Goal: Transaction & Acquisition: Register for event/course

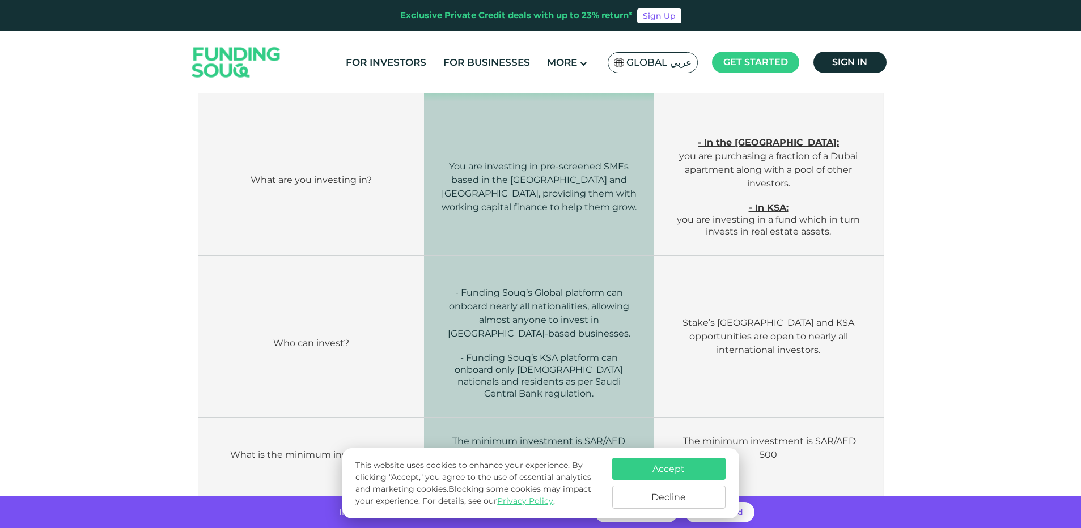
scroll to position [454, 0]
click at [661, 459] on button "Accept" at bounding box center [668, 469] width 113 height 22
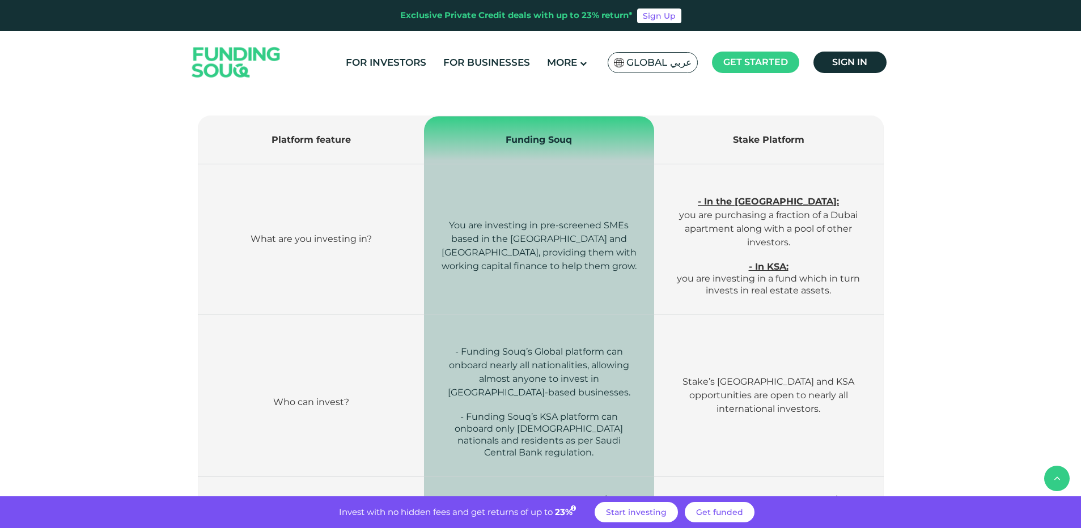
scroll to position [340, 0]
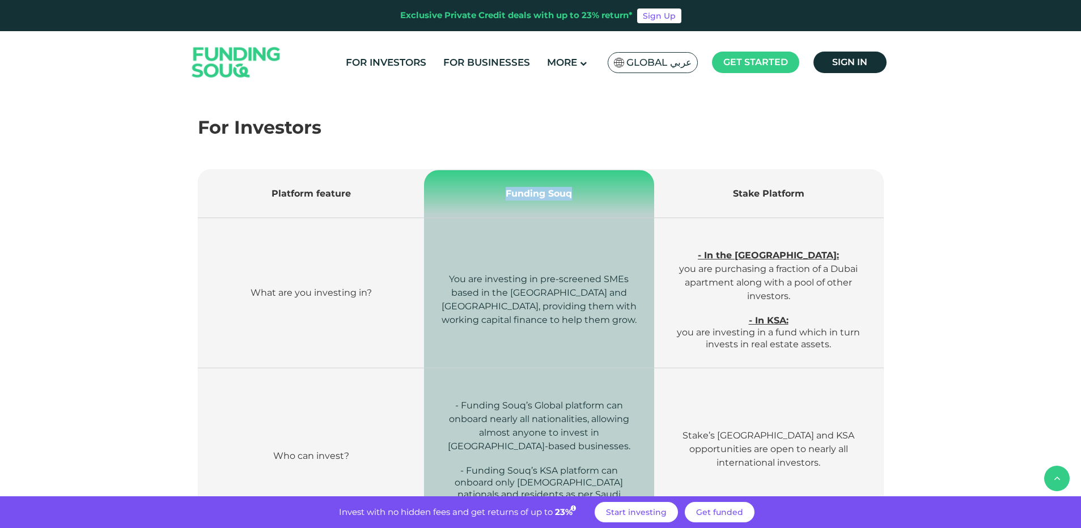
drag, startPoint x: 506, startPoint y: 194, endPoint x: 585, endPoint y: 192, distance: 78.8
click at [585, 192] on td "Funding Souq" at bounding box center [539, 194] width 230 height 48
drag, startPoint x: 585, startPoint y: 192, endPoint x: 576, endPoint y: 224, distance: 33.0
click at [576, 224] on td "You are investing in pre-screened SMEs based in the UAE and Saudi Arabia, provi…" at bounding box center [539, 293] width 230 height 150
drag, startPoint x: 432, startPoint y: 18, endPoint x: 488, endPoint y: 18, distance: 56.1
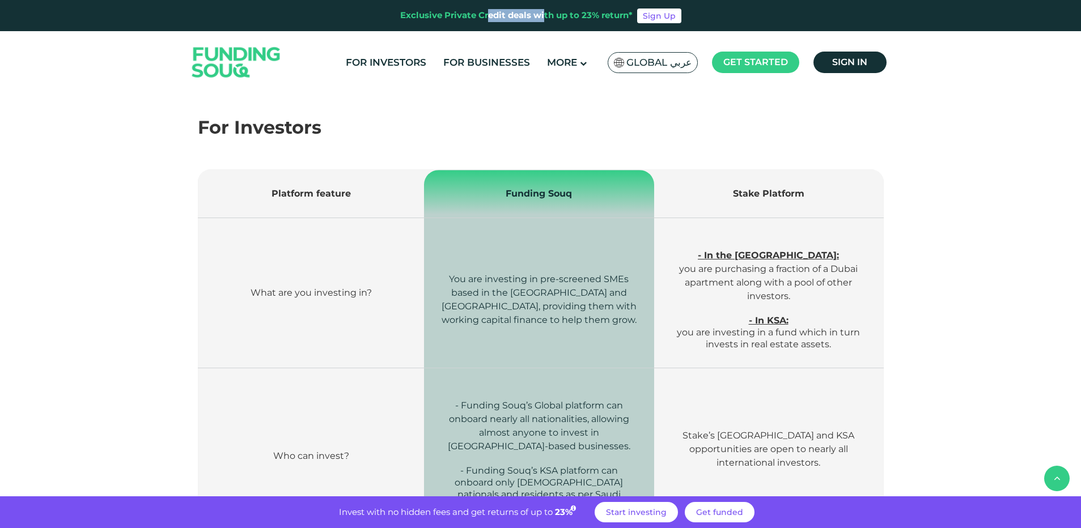
click at [488, 18] on div "Exclusive Private Credit deals with up to 23% return*" at bounding box center [516, 15] width 232 height 13
click at [391, 65] on link "For Investors" at bounding box center [386, 62] width 86 height 19
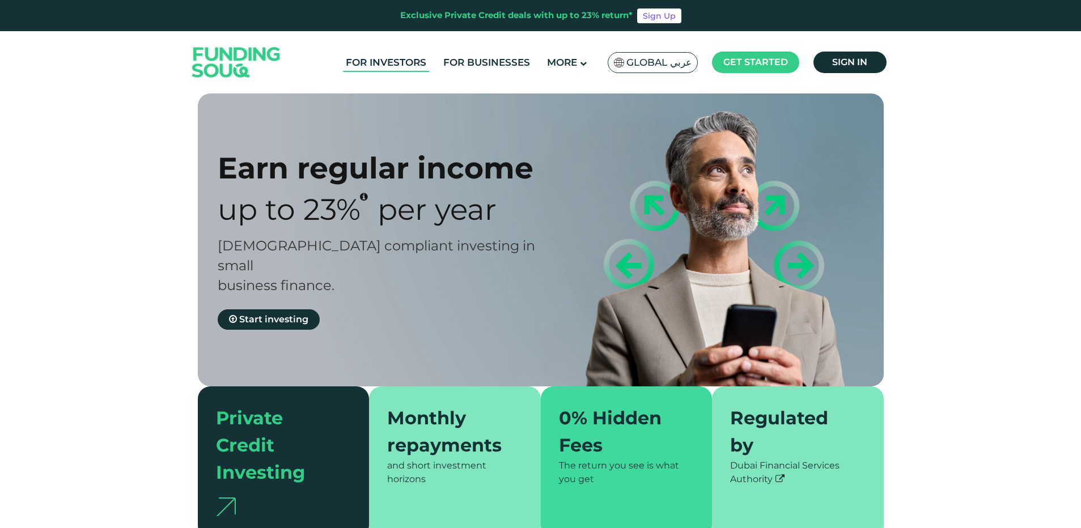
click at [397, 63] on link "For Investors" at bounding box center [386, 62] width 86 height 19
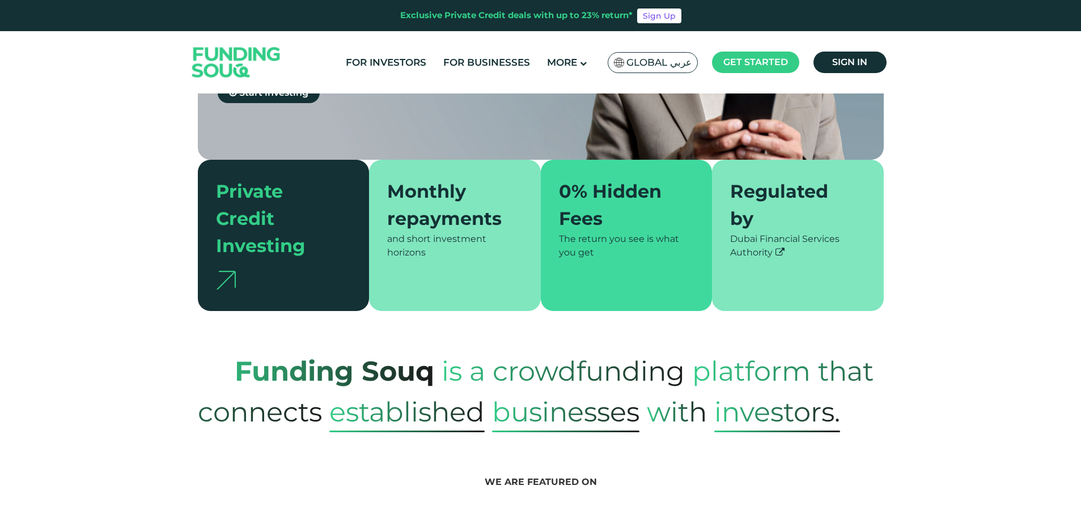
scroll to position [510, 0]
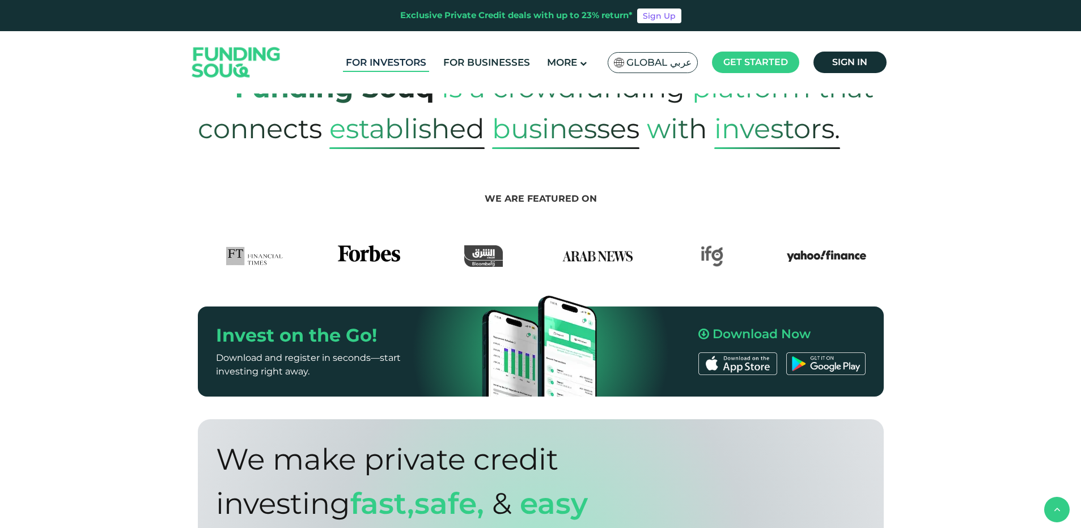
click at [375, 70] on link "For Investors" at bounding box center [386, 62] width 86 height 19
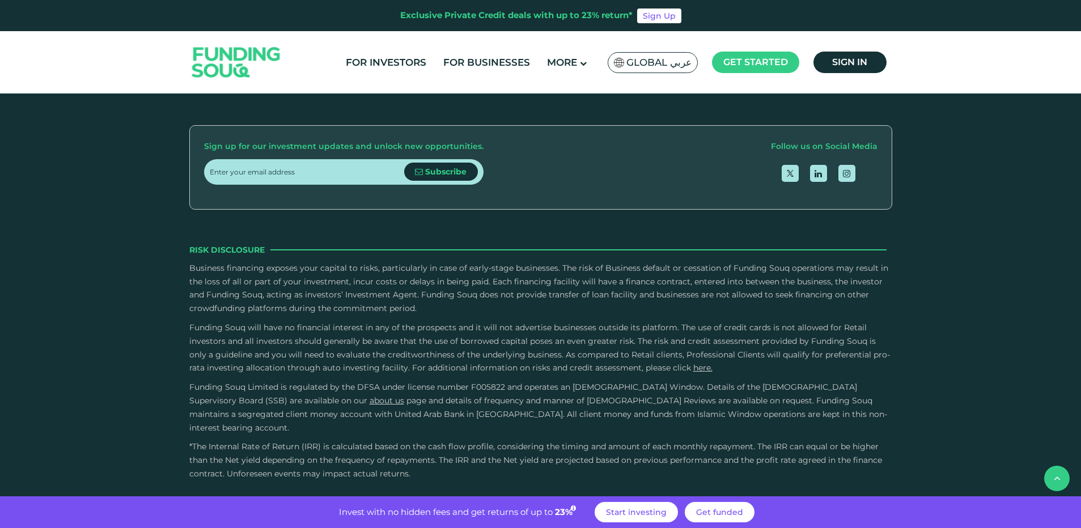
scroll to position [2151, 0]
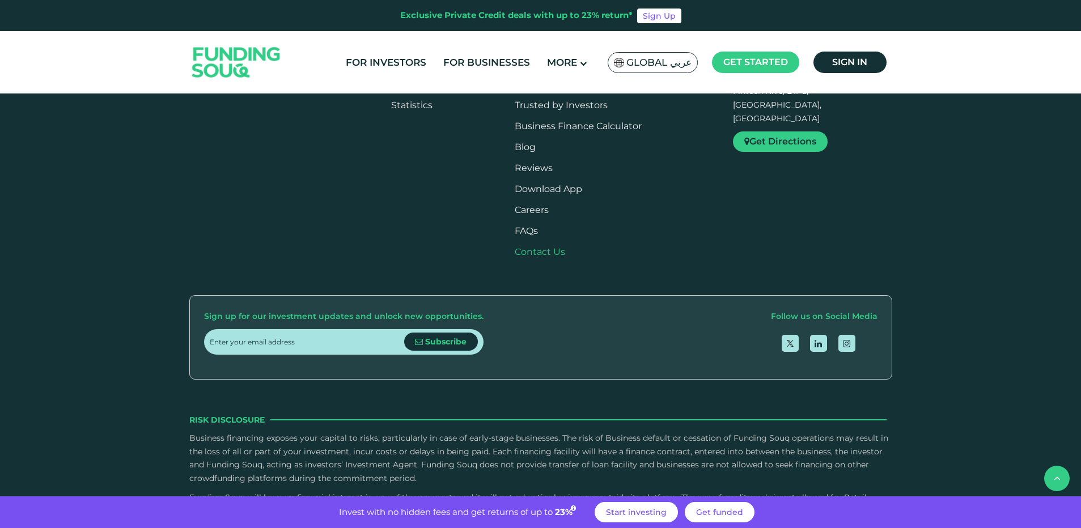
click at [565, 247] on link "Contact Us" at bounding box center [540, 252] width 50 height 11
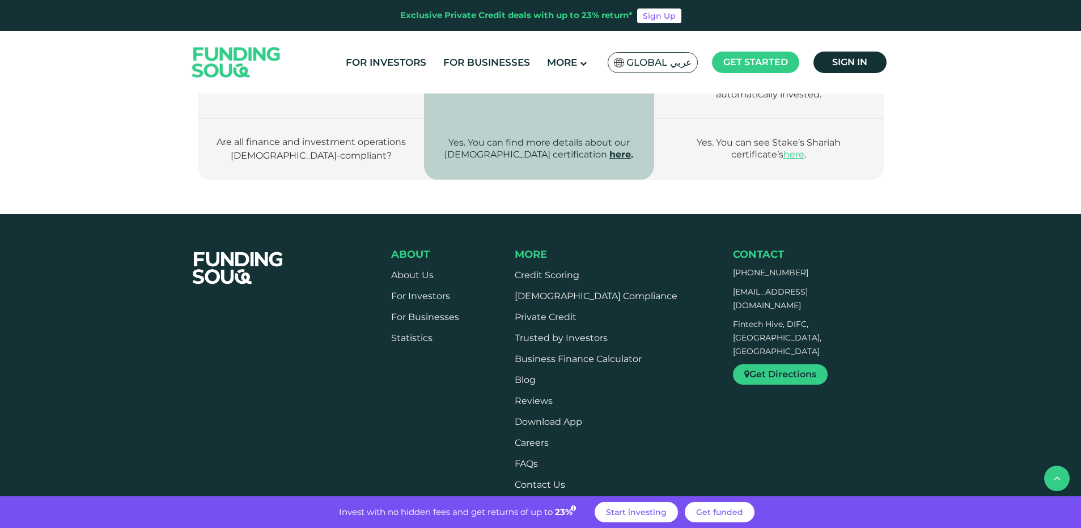
scroll to position [1981, 0]
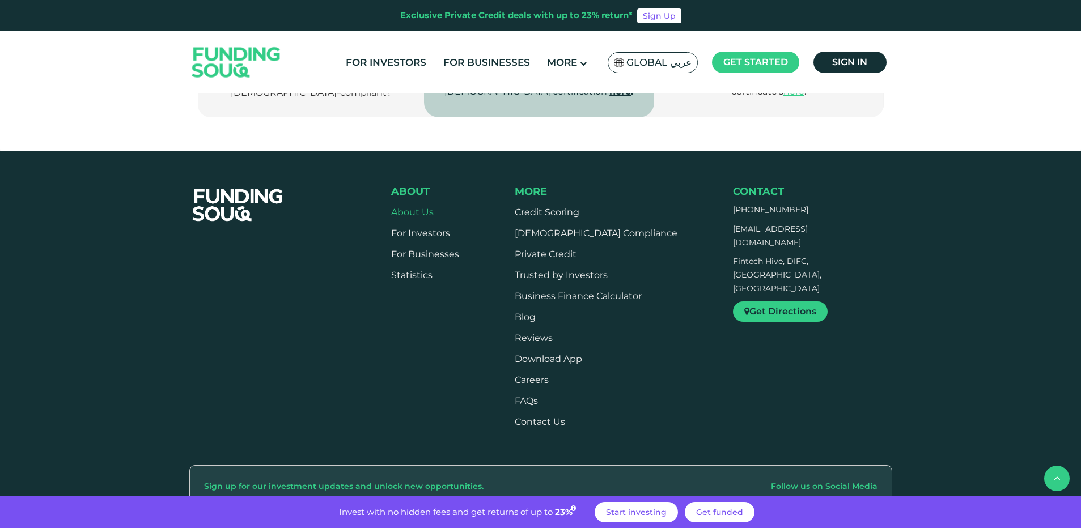
click at [410, 207] on link "About Us" at bounding box center [412, 212] width 43 height 11
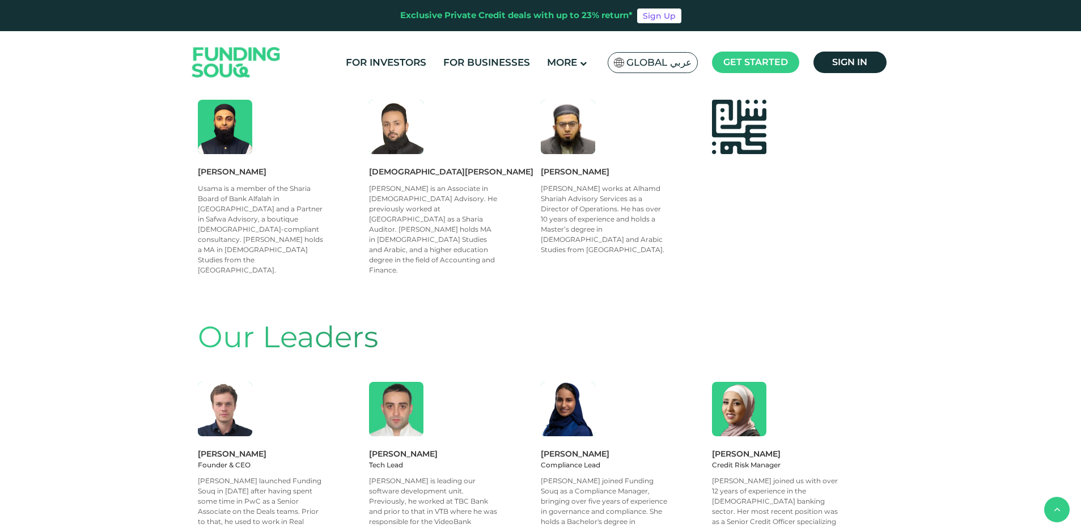
scroll to position [964, 0]
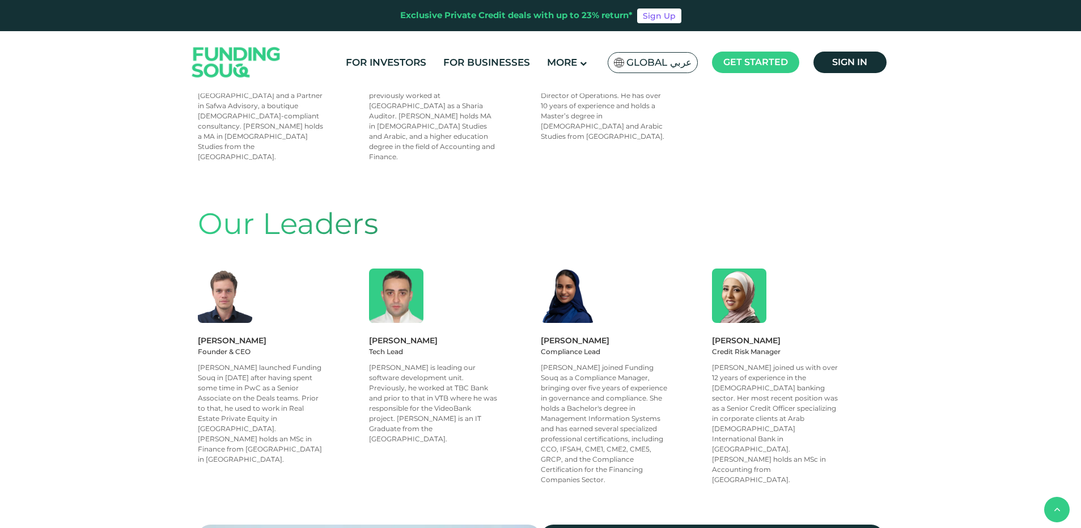
click at [255, 334] on div "Martin Jaouni" at bounding box center [284, 340] width 172 height 12
drag, startPoint x: 255, startPoint y: 255, endPoint x: 200, endPoint y: 250, distance: 55.2
click at [200, 334] on div "Martin Jaouni" at bounding box center [284, 340] width 172 height 12
copy div "Martin Jaouni"
click at [218, 334] on div "Martin Jaouni" at bounding box center [284, 340] width 172 height 12
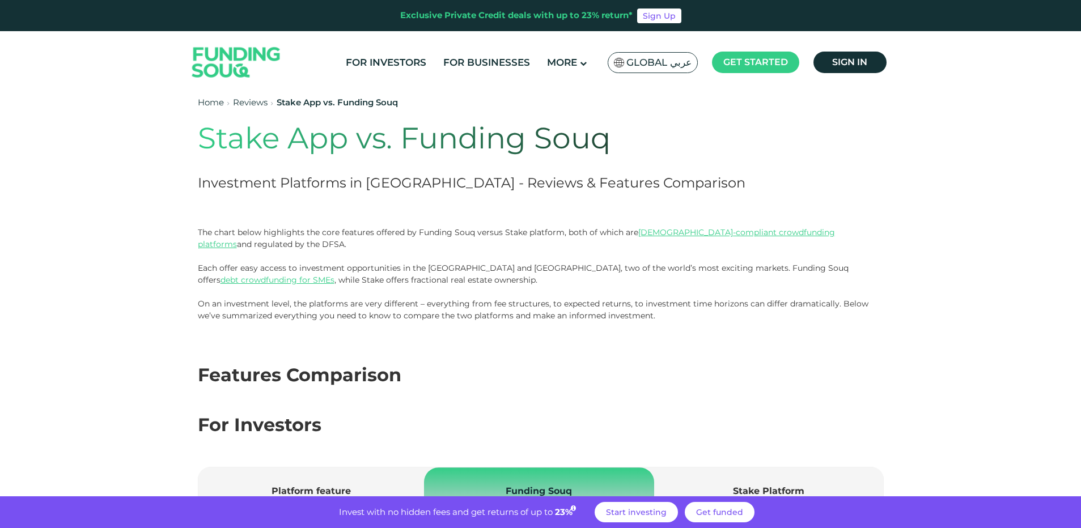
scroll to position [113, 0]
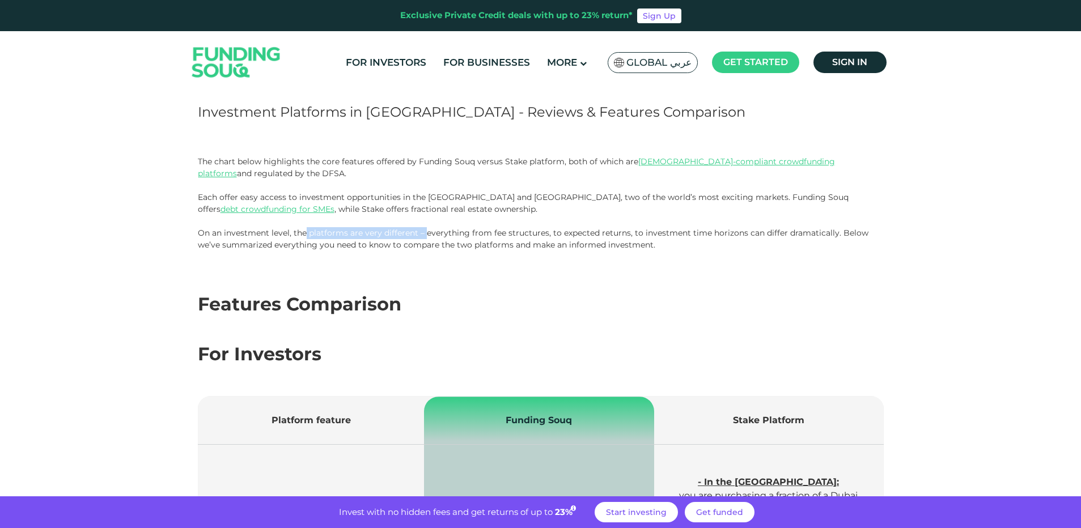
drag, startPoint x: 306, startPoint y: 233, endPoint x: 424, endPoint y: 233, distance: 118.5
click at [424, 233] on p "On an investment level, the platforms are very different – everything from fee …" at bounding box center [541, 239] width 686 height 24
click at [609, 230] on p "On an investment level, the platforms are very different – everything from fee …" at bounding box center [541, 239] width 686 height 24
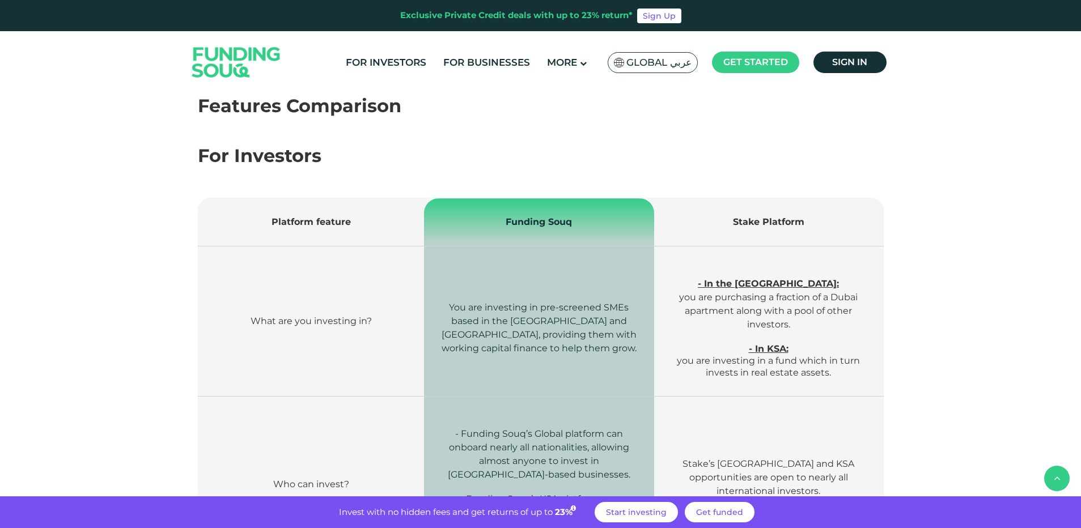
scroll to position [397, 0]
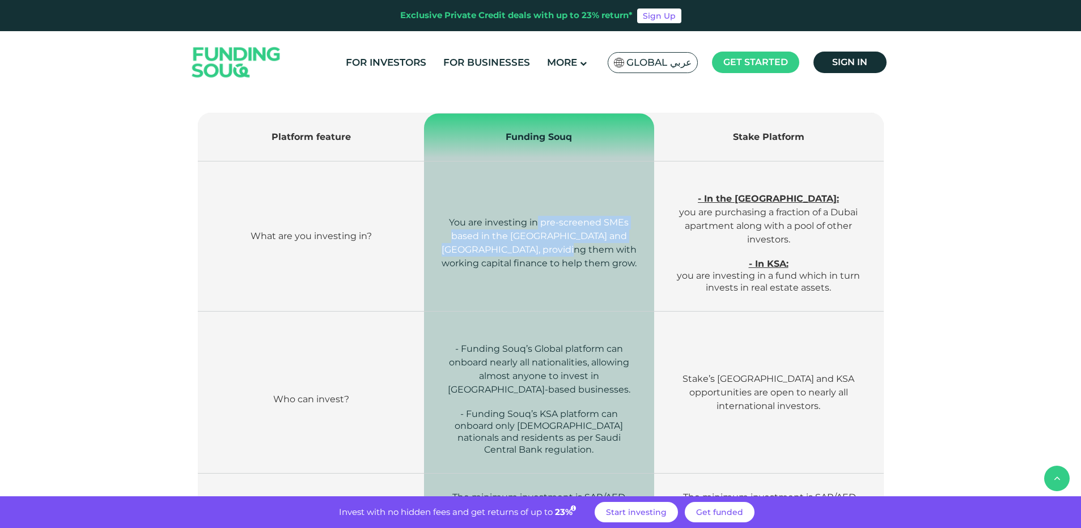
drag, startPoint x: 536, startPoint y: 219, endPoint x: 586, endPoint y: 247, distance: 56.6
click at [586, 247] on span "You are investing in pre-screened SMEs based in the [GEOGRAPHIC_DATA] and [GEOG…" at bounding box center [539, 243] width 195 height 52
drag, startPoint x: 586, startPoint y: 247, endPoint x: 538, endPoint y: 250, distance: 47.7
click at [542, 249] on span "You are investing in pre-screened SMEs based in the UAE and Saudi Arabia, provi…" at bounding box center [539, 243] width 195 height 52
click at [502, 268] on span "You are investing in pre-screened SMEs based in the UAE and Saudi Arabia, provi…" at bounding box center [539, 243] width 195 height 52
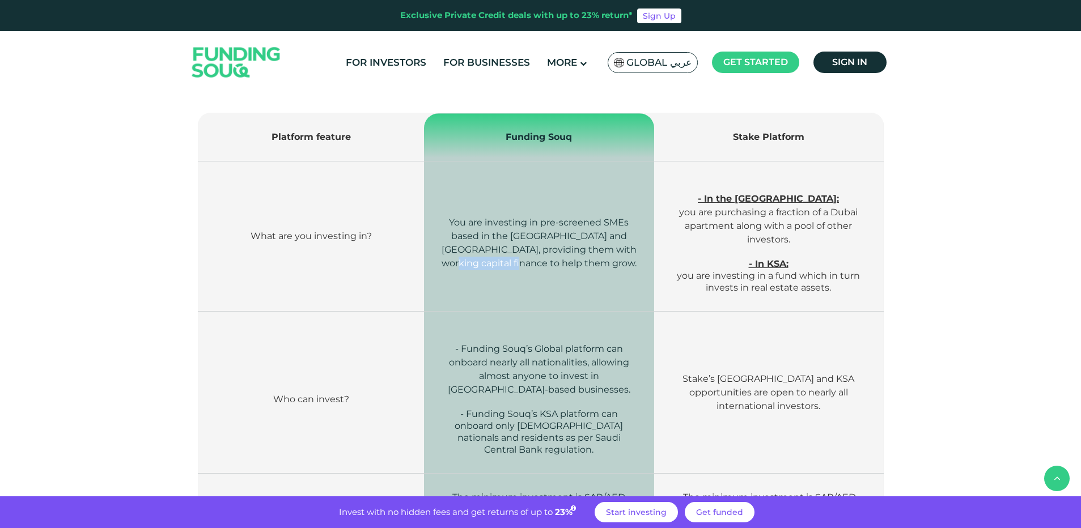
drag, startPoint x: 502, startPoint y: 268, endPoint x: 574, endPoint y: 268, distance: 72.0
click at [574, 268] on span "You are investing in pre-screened SMEs based in the UAE and Saudi Arabia, provi…" at bounding box center [539, 243] width 195 height 52
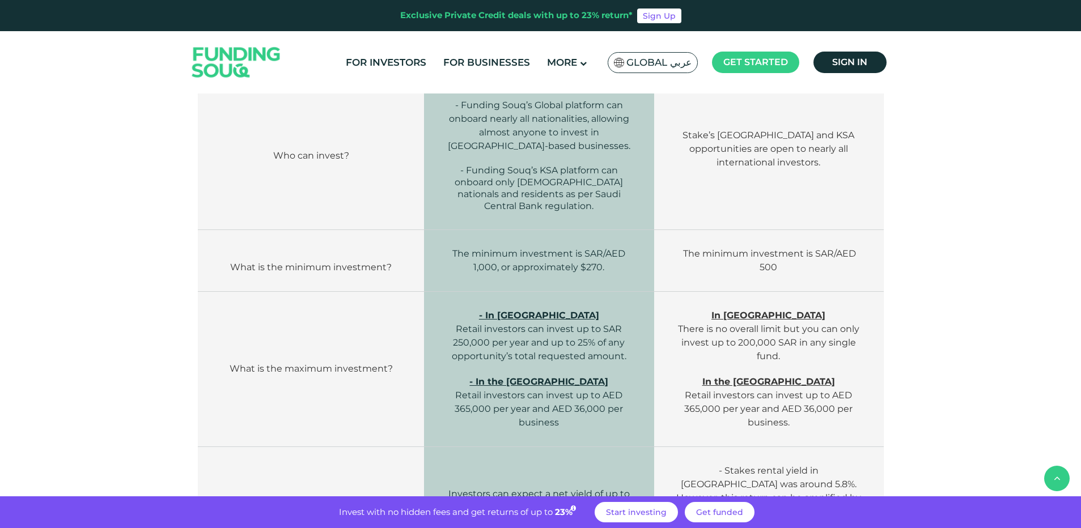
scroll to position [510, 0]
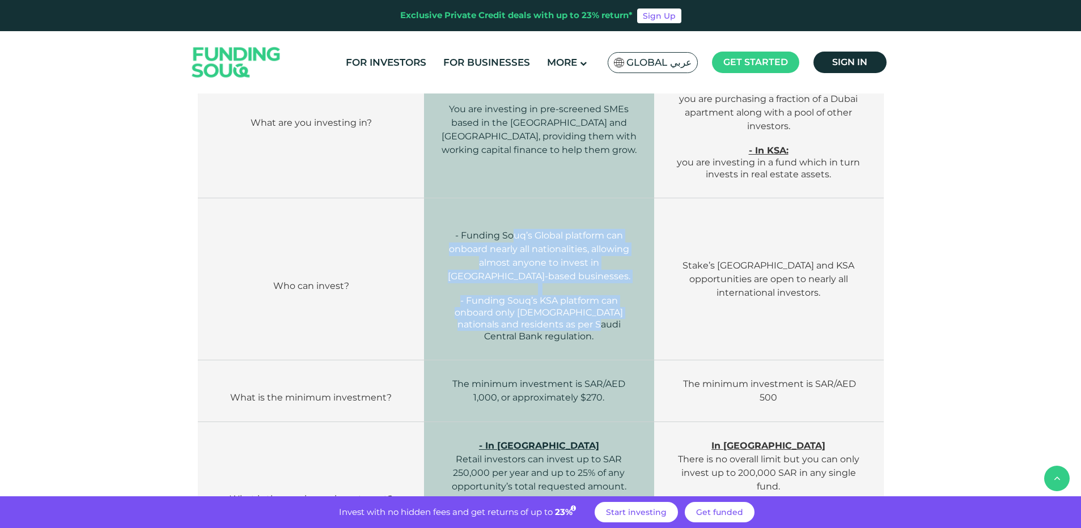
drag, startPoint x: 515, startPoint y: 232, endPoint x: 599, endPoint y: 322, distance: 122.7
click at [599, 322] on td "- Funding Souq’s Global platform can onboard nearly all nationalities, allowing…" at bounding box center [539, 279] width 230 height 162
drag, startPoint x: 599, startPoint y: 322, endPoint x: 537, endPoint y: 269, distance: 81.2
click at [537, 269] on p "- Funding Souq’s Global platform can onboard nearly all nationalities, allowing…" at bounding box center [539, 256] width 196 height 54
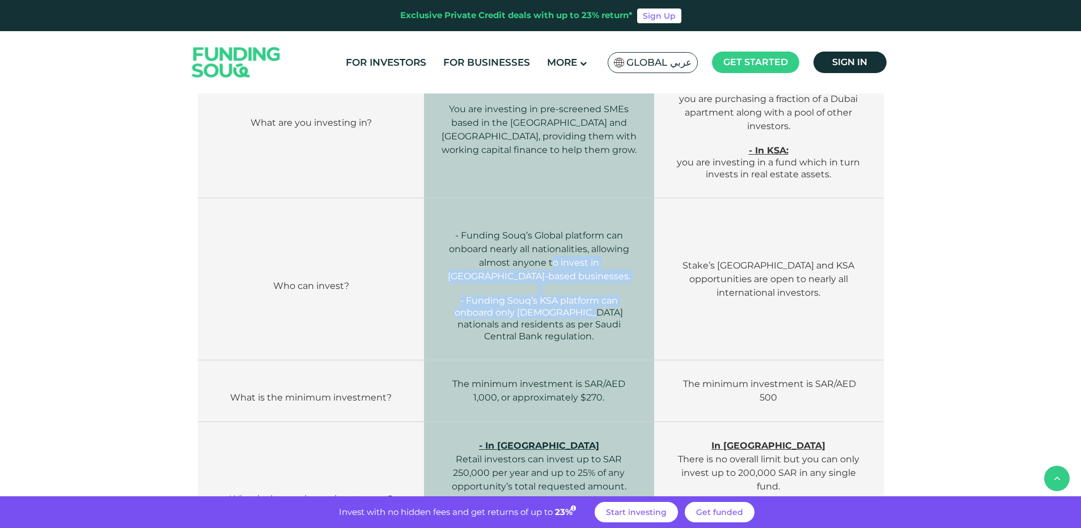
drag, startPoint x: 525, startPoint y: 261, endPoint x: 587, endPoint y: 316, distance: 83.1
click at [587, 316] on td "- Funding Souq’s Global platform can onboard nearly all nationalities, allowing…" at bounding box center [539, 279] width 230 height 162
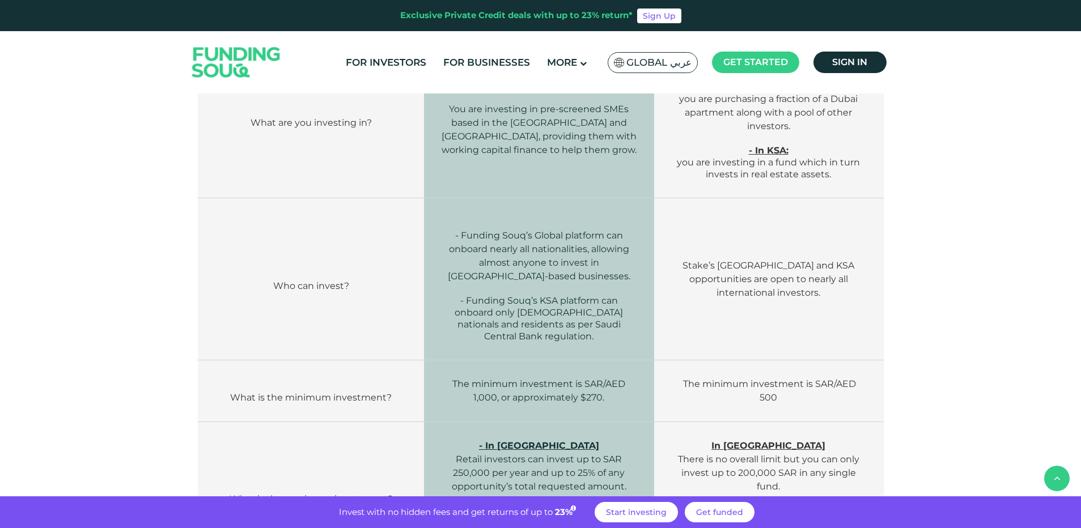
click at [748, 272] on span "Stake’s UAE and KSA opportunities are open to nearly all international investor…" at bounding box center [769, 279] width 172 height 38
drag, startPoint x: 806, startPoint y: 270, endPoint x: 833, endPoint y: 280, distance: 29.1
click at [833, 280] on span "Stake’s UAE and KSA opportunities are open to nearly all international investor…" at bounding box center [769, 279] width 172 height 38
drag, startPoint x: 833, startPoint y: 280, endPoint x: 856, endPoint y: 289, distance: 24.7
click at [854, 289] on span "Stake’s UAE and KSA opportunities are open to nearly all international investor…" at bounding box center [769, 279] width 172 height 38
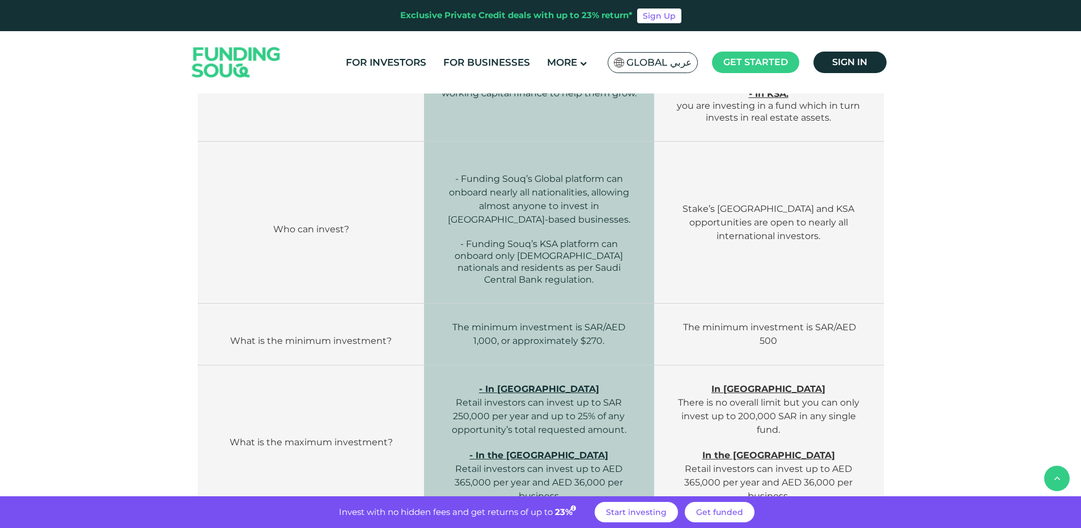
scroll to position [680, 0]
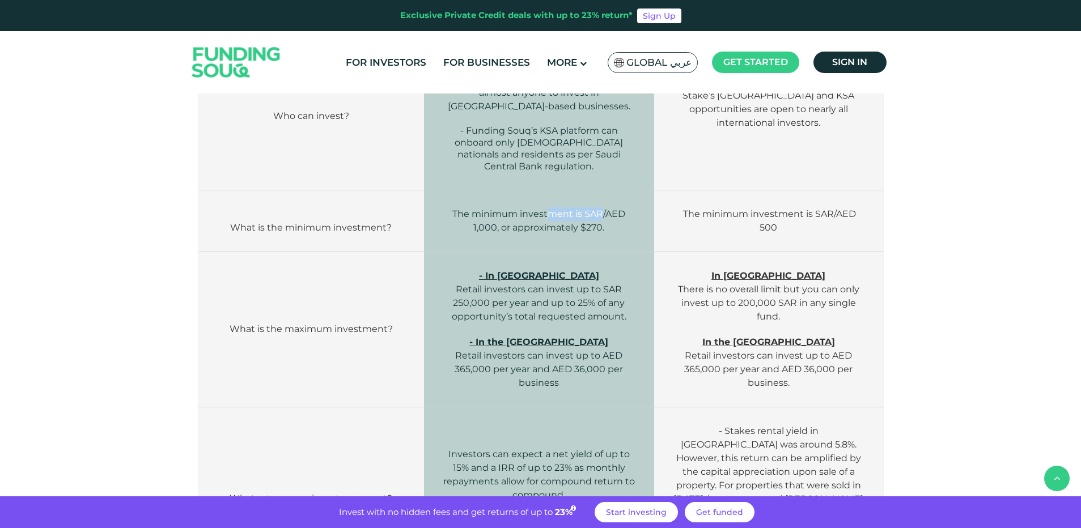
drag, startPoint x: 547, startPoint y: 215, endPoint x: 599, endPoint y: 214, distance: 52.2
click at [599, 214] on span "The minimum investment is SAR/AED 1,000, or approximately $270." at bounding box center [538, 221] width 173 height 24
drag, startPoint x: 599, startPoint y: 214, endPoint x: 522, endPoint y: 230, distance: 79.3
click at [522, 230] on span "The minimum investment is SAR/AED 1,000, or approximately $270." at bounding box center [538, 221] width 173 height 24
drag, startPoint x: 504, startPoint y: 230, endPoint x: 565, endPoint y: 228, distance: 60.7
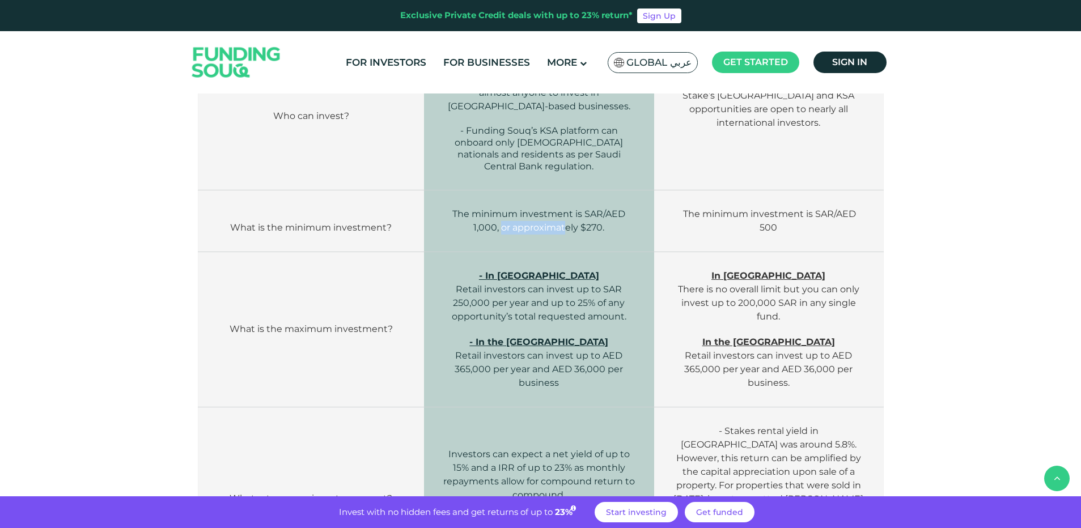
click at [565, 228] on span "The minimum investment is SAR/AED 1,000, or approximately $270." at bounding box center [538, 221] width 173 height 24
click at [745, 208] on td "The minimum investment is SAR/AED 500" at bounding box center [768, 221] width 229 height 62
drag, startPoint x: 838, startPoint y: 221, endPoint x: 876, endPoint y: 222, distance: 37.5
click at [876, 222] on td "The minimum investment is SAR/AED 500" at bounding box center [768, 221] width 229 height 62
drag, startPoint x: 876, startPoint y: 222, endPoint x: 815, endPoint y: 226, distance: 61.3
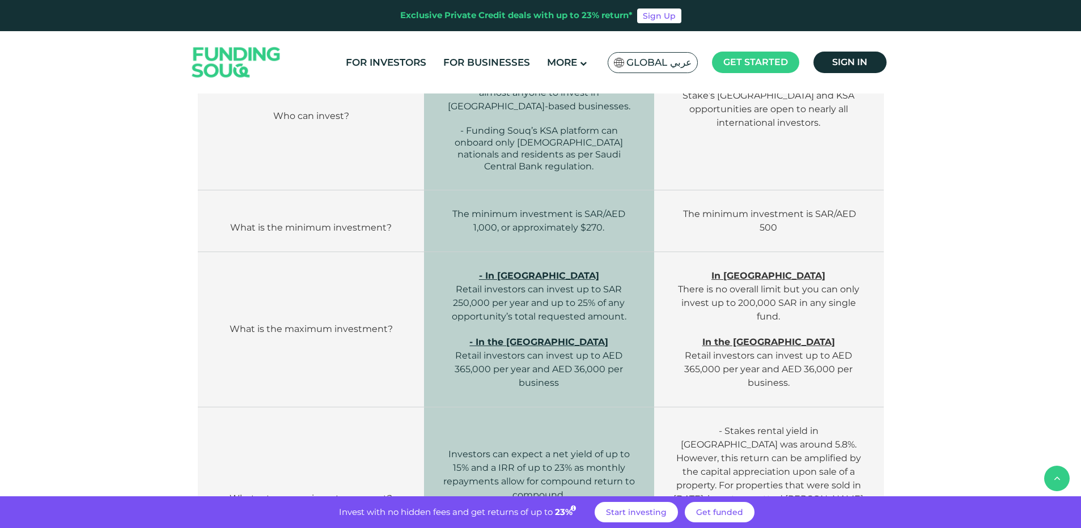
click at [830, 225] on span "The minimum investment is SAR/AED 500" at bounding box center [769, 221] width 173 height 24
drag, startPoint x: 813, startPoint y: 226, endPoint x: 853, endPoint y: 225, distance: 39.7
click at [853, 225] on span "The minimum investment is SAR/AED 500" at bounding box center [769, 221] width 173 height 24
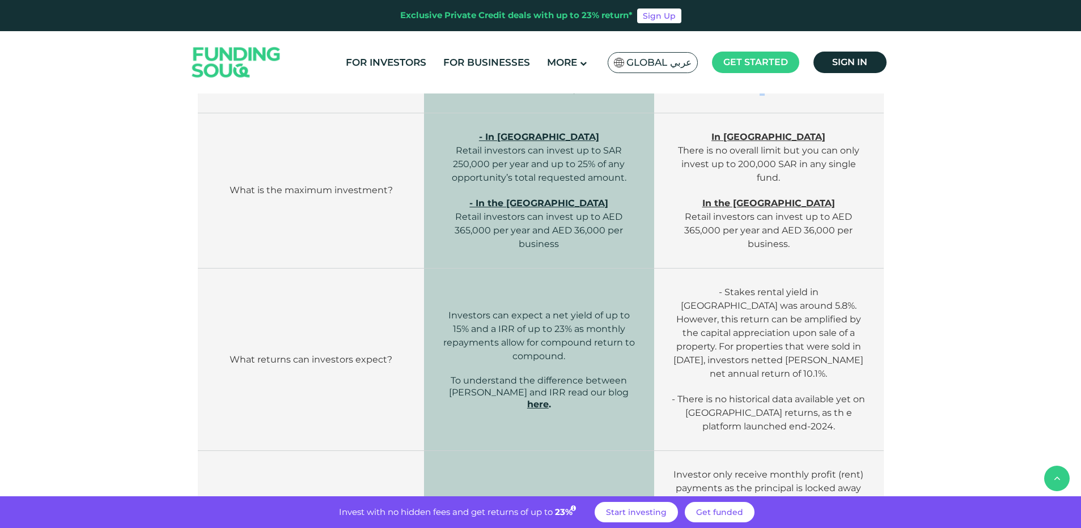
scroll to position [737, 0]
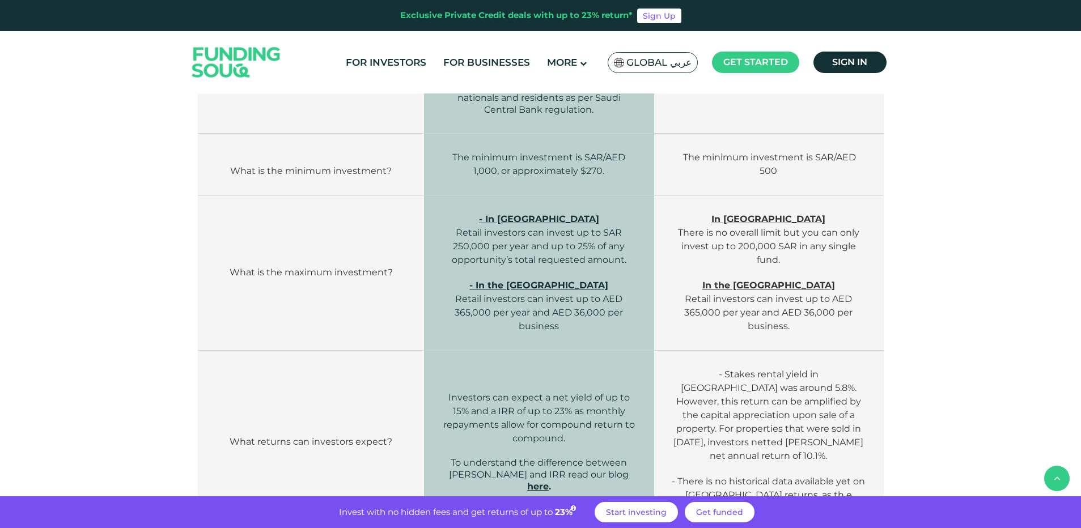
drag, startPoint x: 522, startPoint y: 239, endPoint x: 580, endPoint y: 248, distance: 59.1
click at [522, 239] on p "- In Saudi Arabia Retail investors can invest up to SAR 250,000 per year and up…" at bounding box center [539, 240] width 196 height 54
click at [580, 248] on p "- In Saudi Arabia Retail investors can invest up to SAR 250,000 per year and up…" at bounding box center [539, 240] width 196 height 54
drag, startPoint x: 580, startPoint y: 248, endPoint x: 760, endPoint y: 260, distance: 180.1
click at [760, 260] on span "In Saudi Arabia There is no overall limit but you can only invest up to 200,000…" at bounding box center [768, 240] width 181 height 52
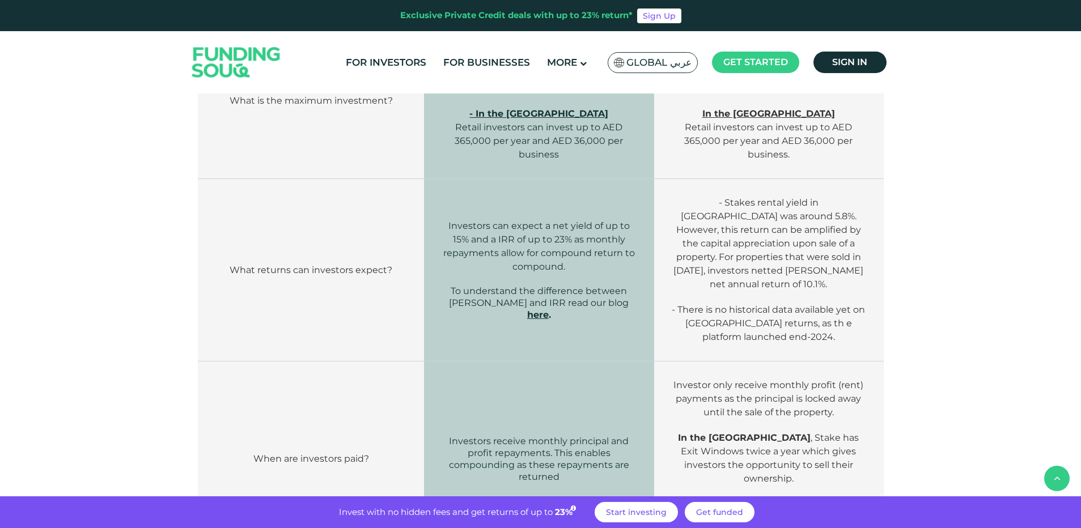
scroll to position [964, 0]
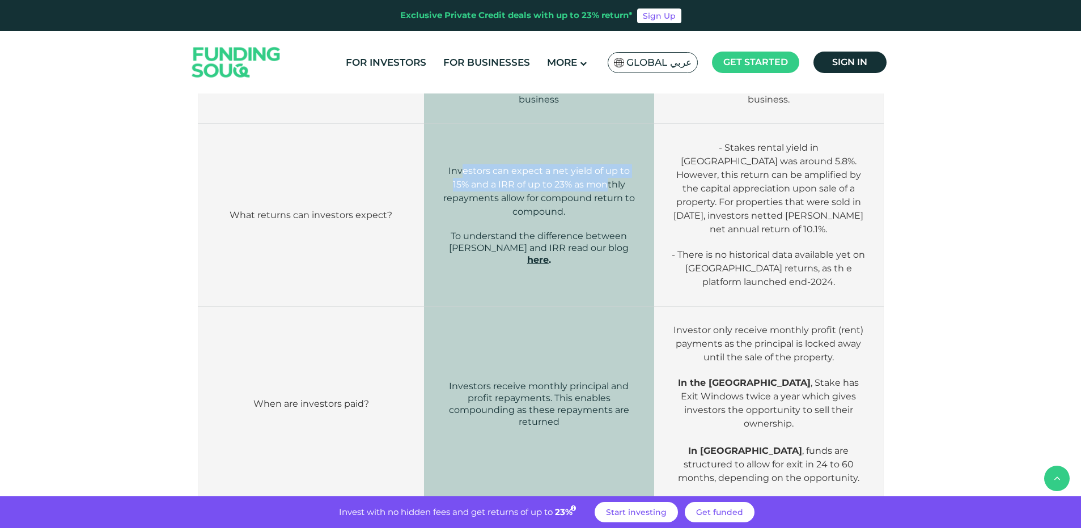
drag, startPoint x: 461, startPoint y: 170, endPoint x: 609, endPoint y: 181, distance: 147.8
click at [609, 181] on span "Investors can expect a net yield of up to 15% and a IRR of up to 23% as monthly…" at bounding box center [539, 192] width 192 height 52
drag, startPoint x: 609, startPoint y: 181, endPoint x: 745, endPoint y: 161, distance: 138.1
click at [745, 161] on span "- Stakes rental yield in UAE was around 5.8%. However, this return can be ampli…" at bounding box center [768, 188] width 190 height 92
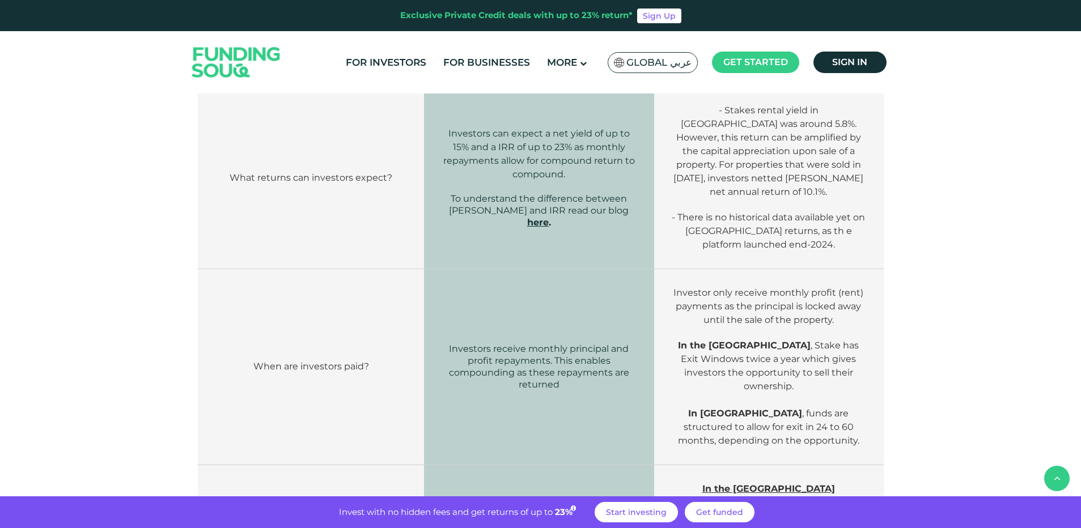
scroll to position [1077, 0]
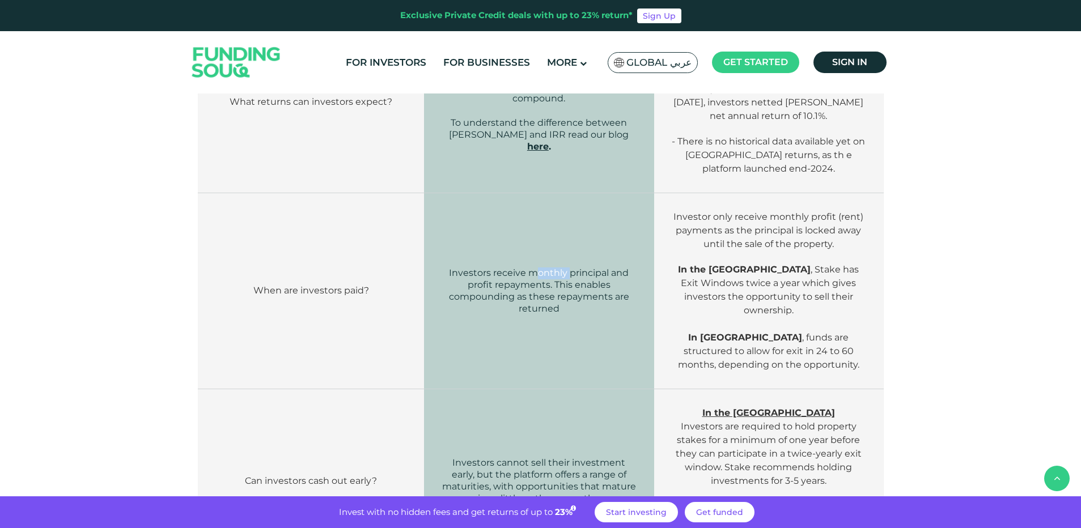
drag, startPoint x: 534, startPoint y: 250, endPoint x: 570, endPoint y: 256, distance: 36.2
click at [570, 268] on span "Investors receive monthly principal and profit repayments. This enables compoun…" at bounding box center [539, 291] width 180 height 46
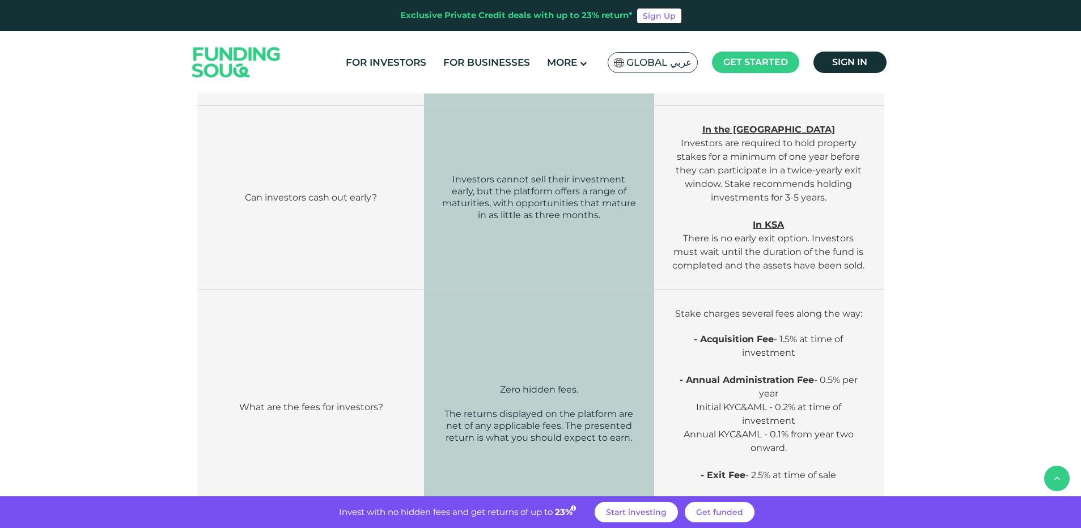
drag, startPoint x: 495, startPoint y: 155, endPoint x: 580, endPoint y: 155, distance: 85.0
click at [512, 174] on span "Investors cannot sell their investment early, but the platform offers a range o…" at bounding box center [539, 197] width 194 height 46
drag, startPoint x: 580, startPoint y: 155, endPoint x: 595, endPoint y: 158, distance: 15.0
click at [593, 174] on span "Investors cannot sell their investment early, but the platform offers a range o…" at bounding box center [539, 197] width 194 height 46
click at [595, 174] on p "Investors cannot sell their investment early, but the platform offers a range o…" at bounding box center [539, 198] width 196 height 48
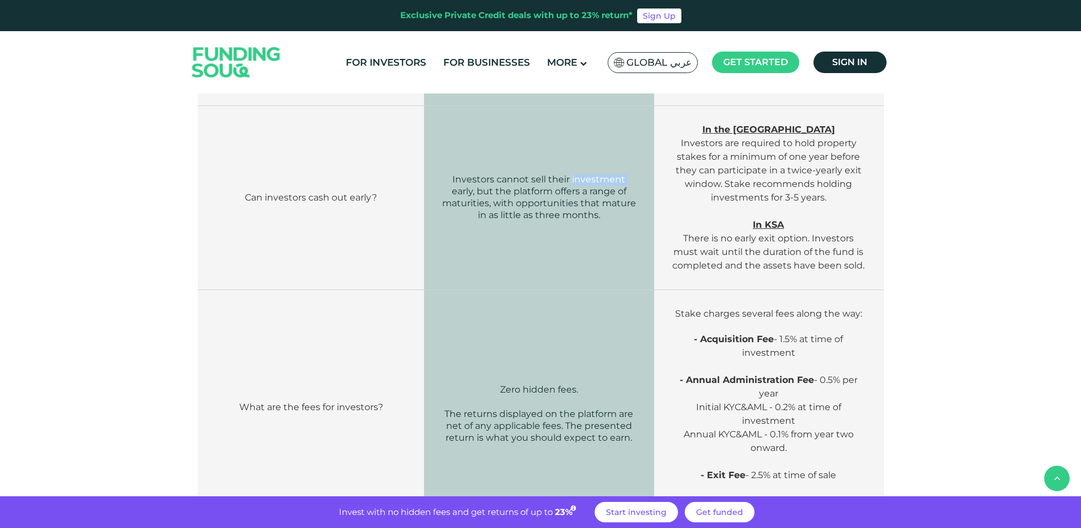
click at [595, 174] on p "Investors cannot sell their investment early, but the platform offers a range o…" at bounding box center [539, 198] width 196 height 48
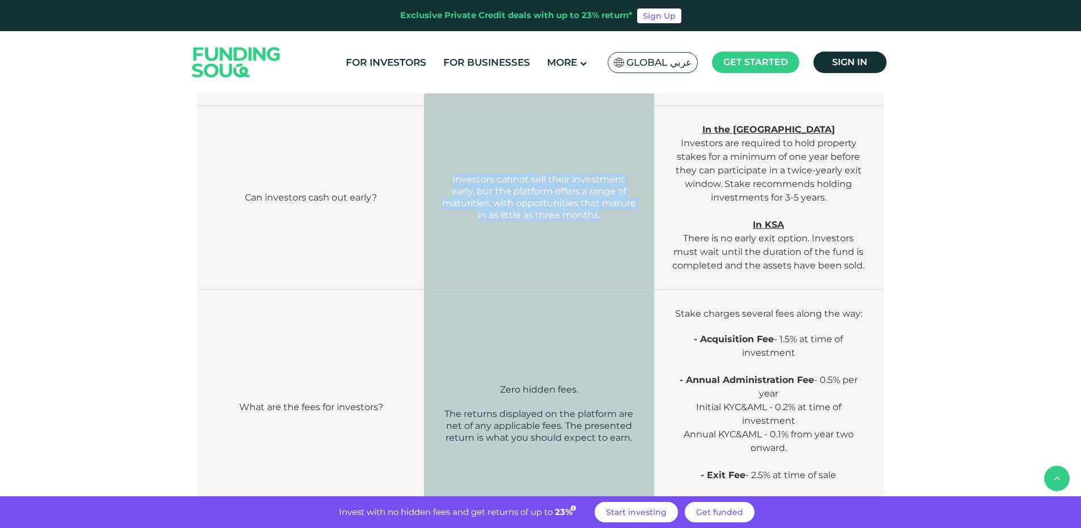
click at [595, 174] on p "Investors cannot sell their investment early, but the platform offers a range o…" at bounding box center [539, 198] width 196 height 48
click at [781, 138] on span "In the UAE Investors are required to hold property stakes for a minimum of one …" at bounding box center [769, 163] width 186 height 79
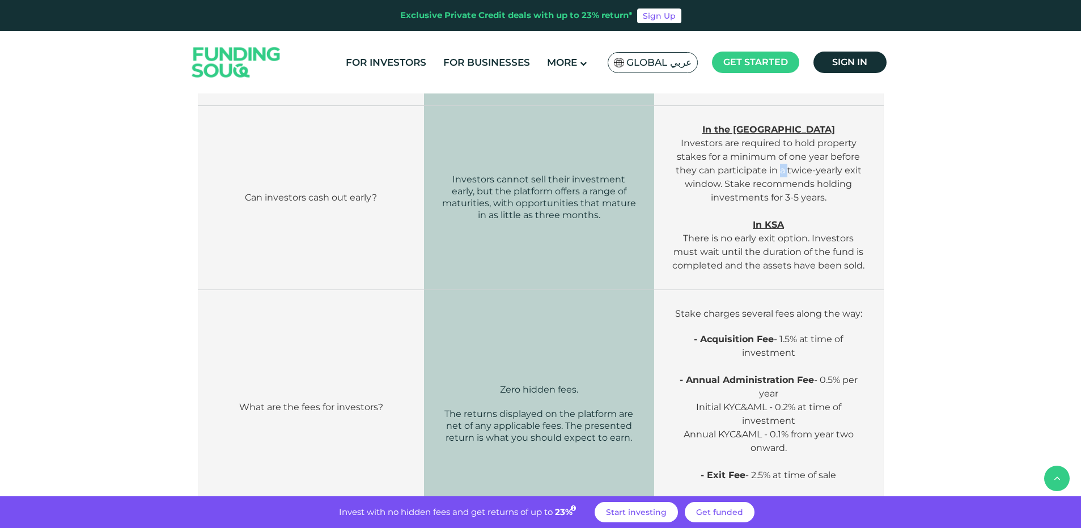
click at [781, 138] on span "In the UAE Investors are required to hold property stakes for a minimum of one …" at bounding box center [769, 163] width 186 height 79
drag, startPoint x: 781, startPoint y: 138, endPoint x: 851, endPoint y: 172, distance: 77.6
click at [851, 172] on p "In the UAE Investors are required to hold property stakes for a minimum of one …" at bounding box center [768, 170] width 195 height 95
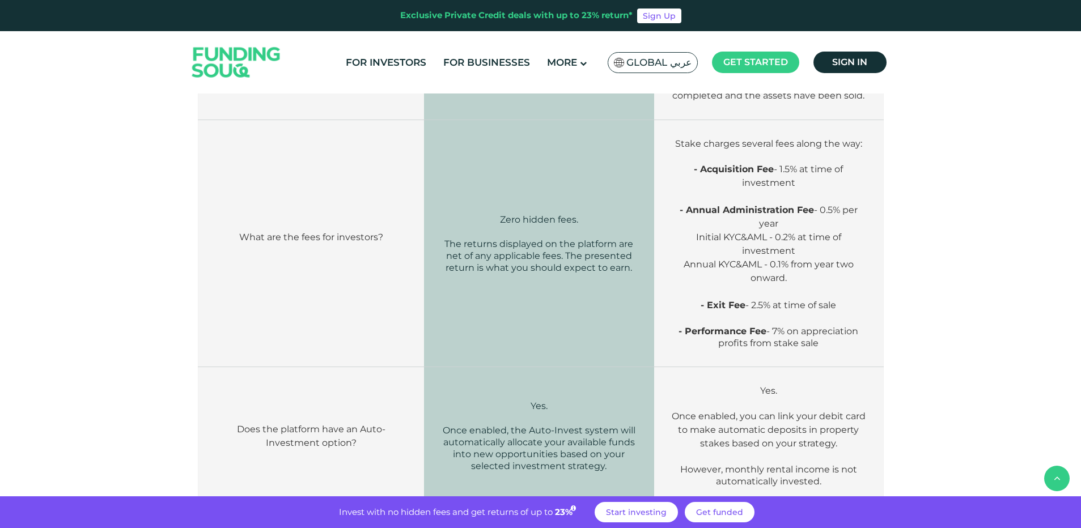
scroll to position [1474, 0]
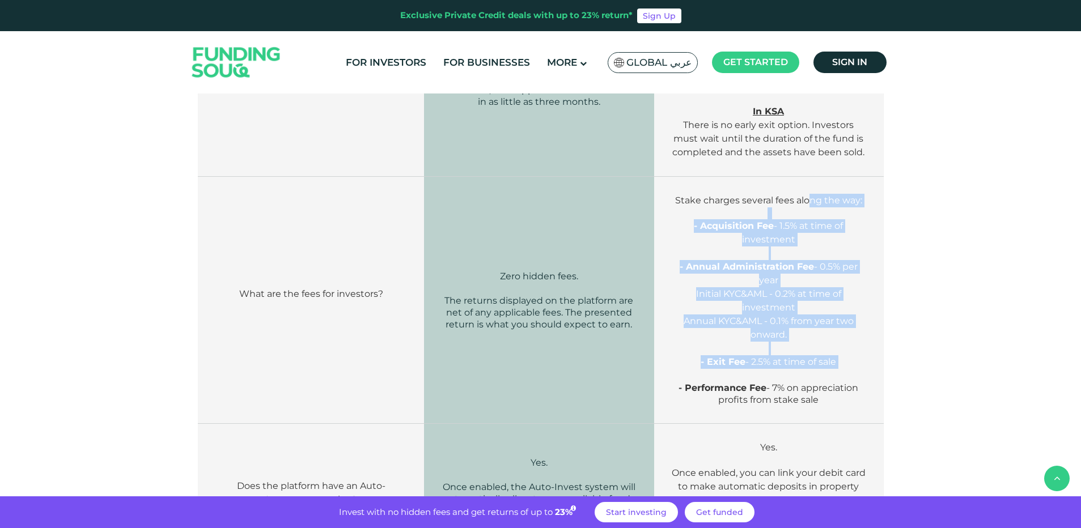
drag, startPoint x: 810, startPoint y: 169, endPoint x: 833, endPoint y: 351, distance: 183.5
click at [833, 351] on td "Stake charges several fees along the way: - Acquisition Fee - 1.5% at time of i…" at bounding box center [768, 300] width 229 height 247
drag, startPoint x: 833, startPoint y: 351, endPoint x: 788, endPoint y: 316, distance: 56.9
click at [788, 316] on p "Annual KYC&AML - 0.1% from year two onward." at bounding box center [768, 335] width 195 height 41
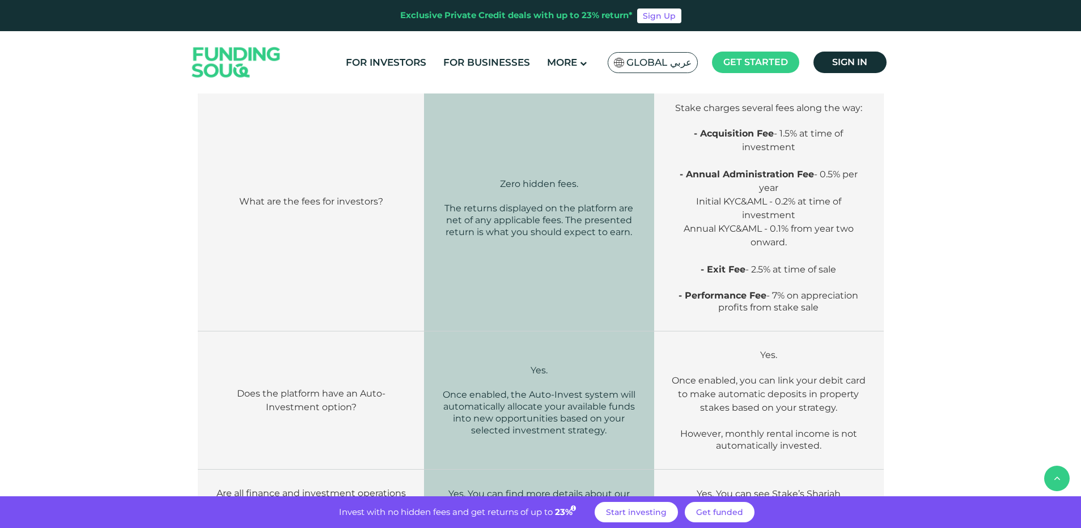
scroll to position [1644, 0]
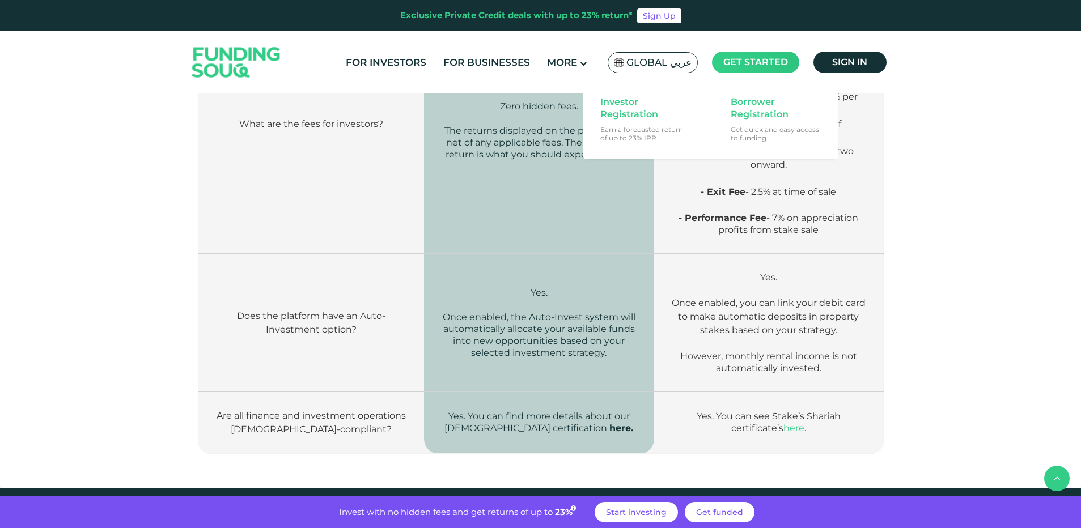
click at [757, 62] on span "Get started" at bounding box center [755, 62] width 65 height 11
click at [649, 108] on span "Investor Registration" at bounding box center [643, 108] width 87 height 25
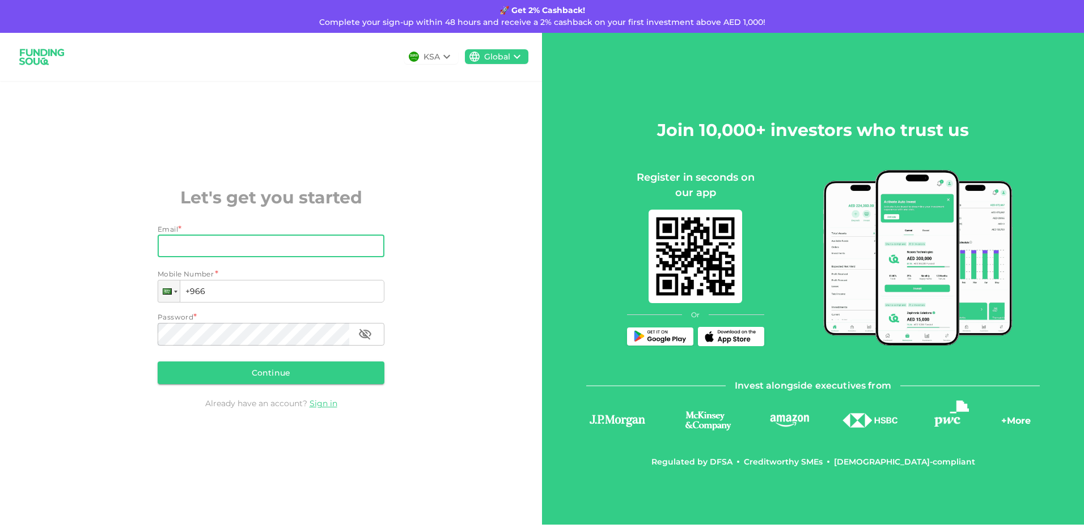
click at [316, 238] on input "Email" at bounding box center [265, 246] width 214 height 23
type input "[EMAIL_ADDRESS][DOMAIN_NAME]"
type input "+966"
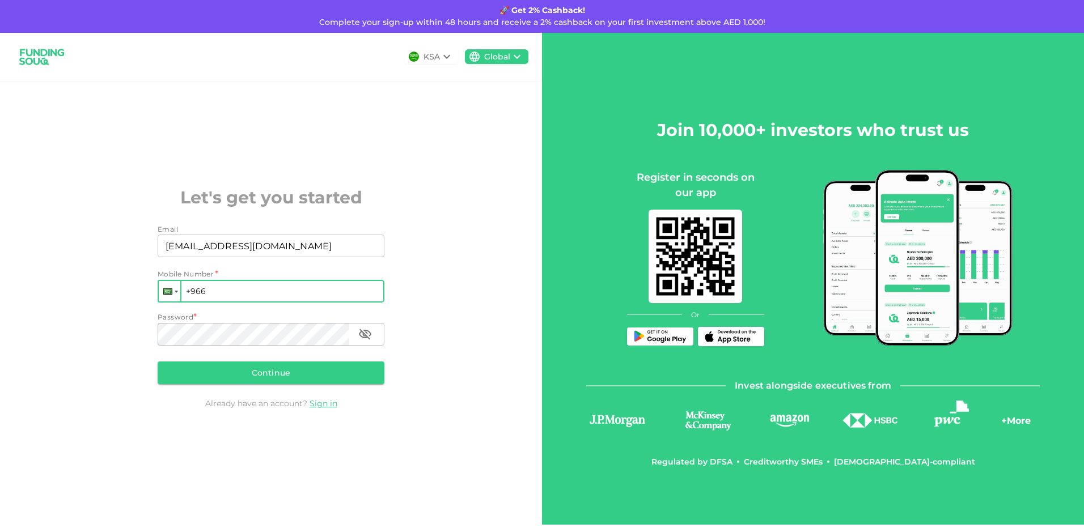
click at [173, 298] on div at bounding box center [170, 291] width 22 height 20
type input "qa"
click at [274, 344] on span "+974" at bounding box center [284, 343] width 20 height 11
click at [218, 300] on input "+974" at bounding box center [271, 291] width 227 height 23
type input "[PHONE_NUMBER]"
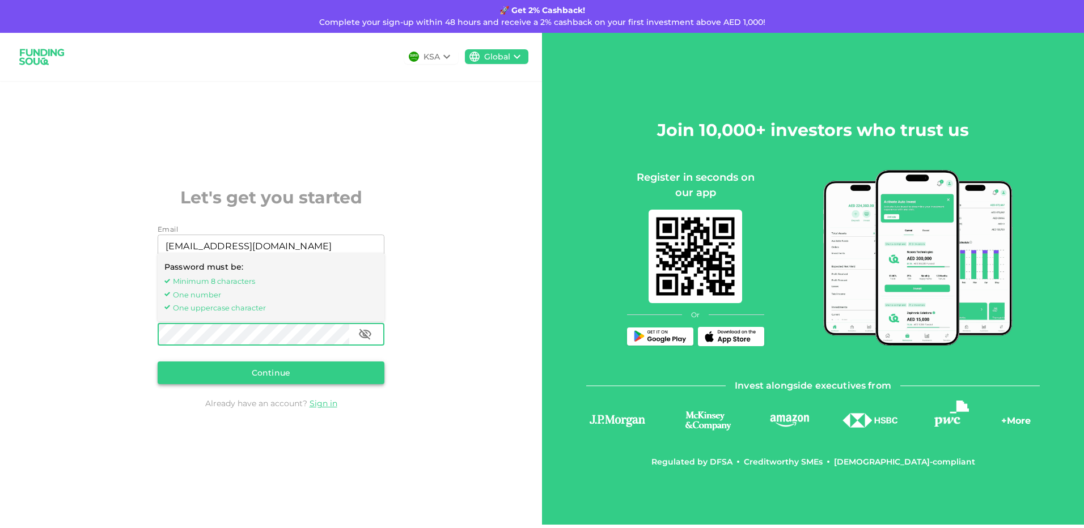
click at [256, 365] on button "Continue" at bounding box center [271, 373] width 227 height 23
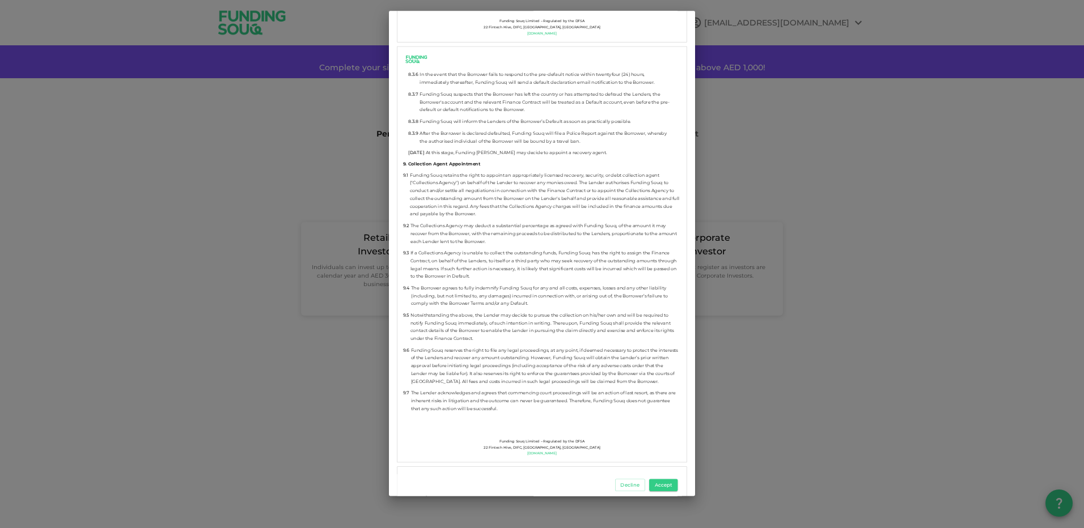
scroll to position [6279, 0]
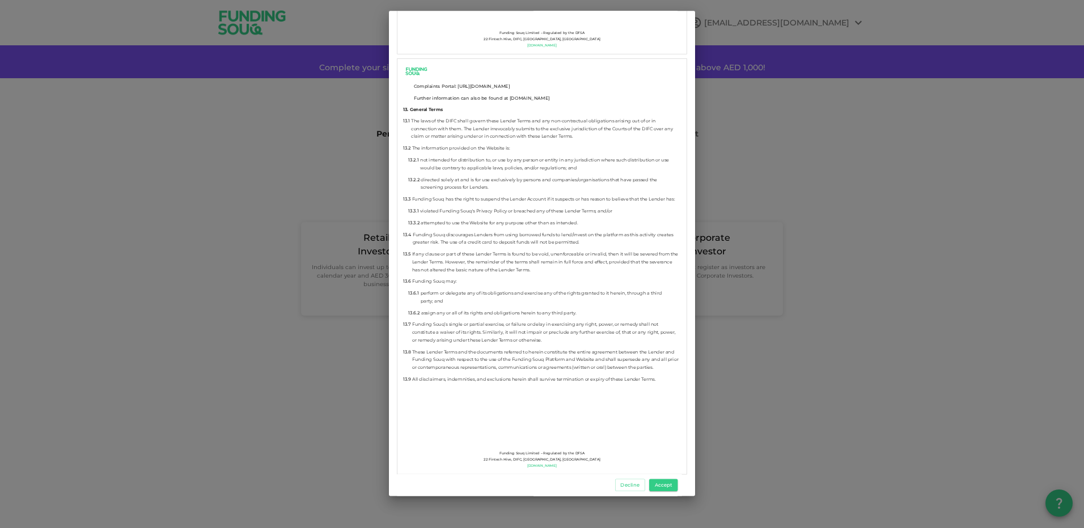
click at [661, 484] on button "Accept" at bounding box center [663, 486] width 28 height 12
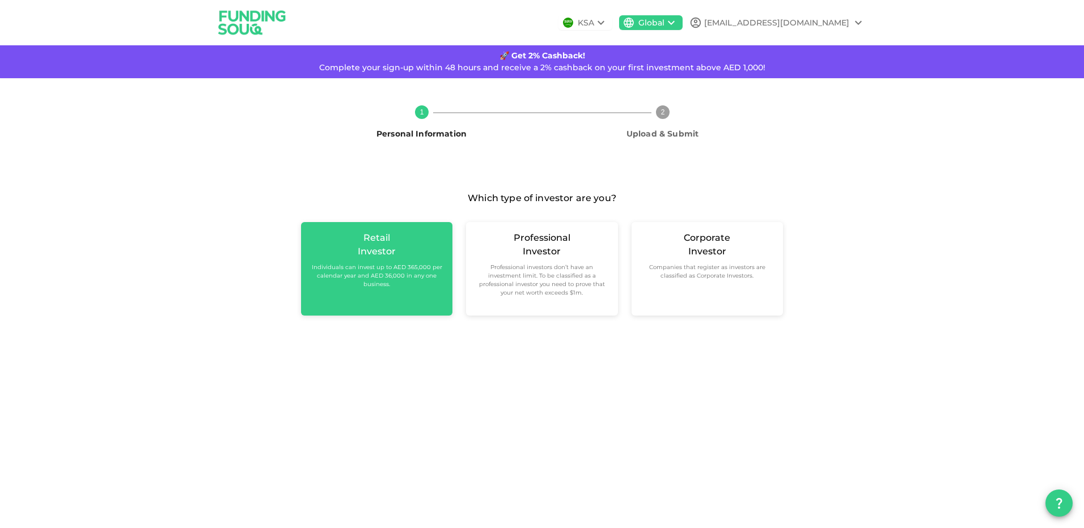
click at [435, 250] on div "Retail Investor Individuals can invest up to AED 365,000 per calendar year and …" at bounding box center [376, 259] width 133 height 57
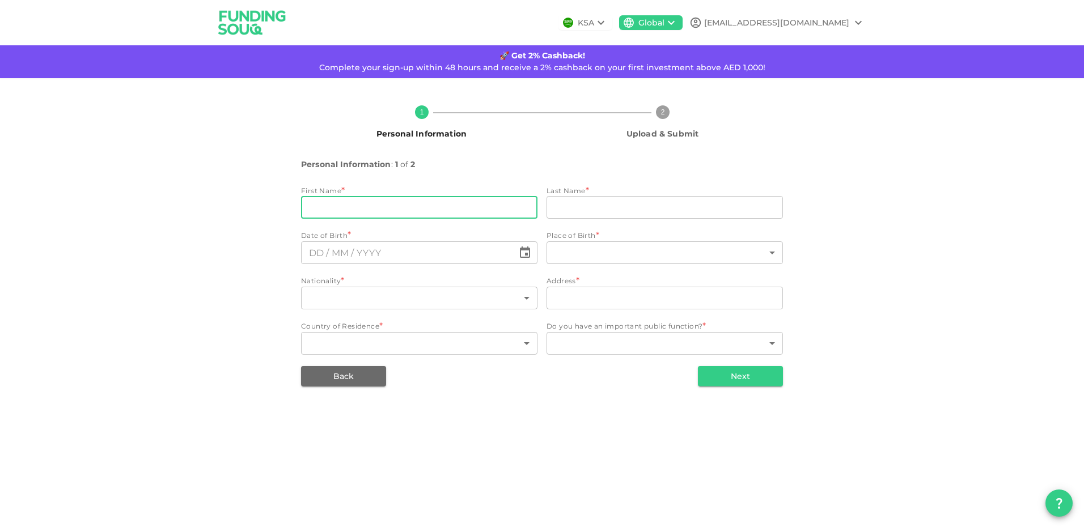
click at [524, 211] on input "firstName" at bounding box center [419, 207] width 236 height 23
type input "[PERSON_NAME]"
type input "Danka"
type input "⁦⁨19⁩ / ⁨11⁩ / ⁨0009⁩⁩"
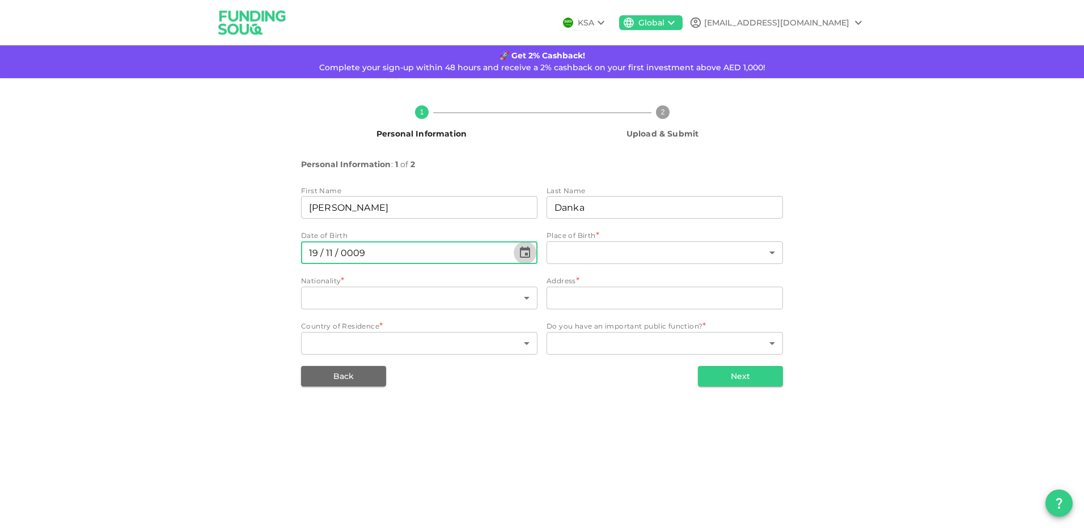
click at [391, 248] on input "⁦⁨19⁩ / ⁨11⁩ / ⁨0009⁩⁩" at bounding box center [407, 252] width 213 height 23
type input "⁦⁨[DATE]⁩⁩"
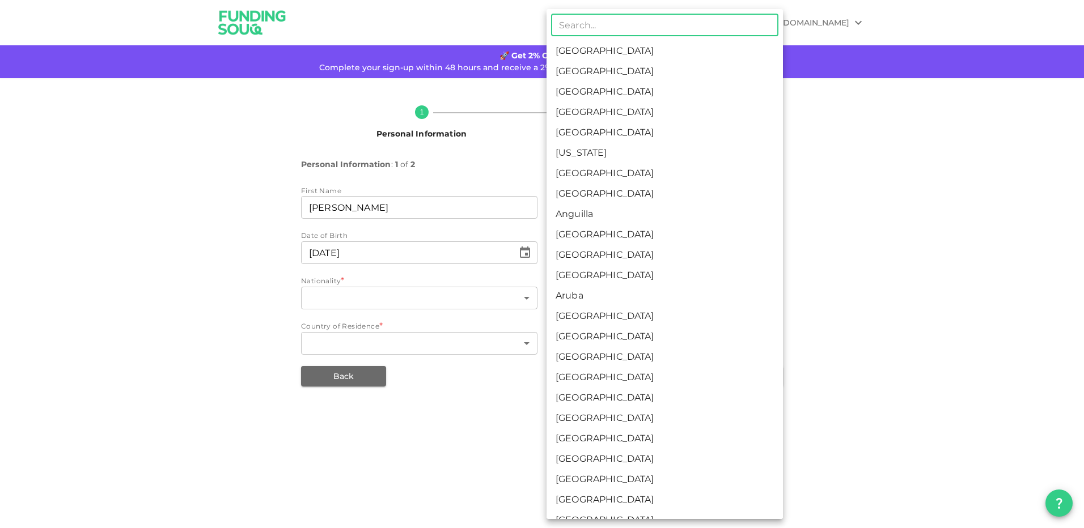
click at [625, 247] on body "KSA Global [EMAIL_ADDRESS][DOMAIN_NAME] 🚀 Get 2% Cashback! Complete your sign-u…" at bounding box center [542, 264] width 1084 height 528
click at [633, 54] on li "[GEOGRAPHIC_DATA]" at bounding box center [664, 51] width 236 height 20
type input "1"
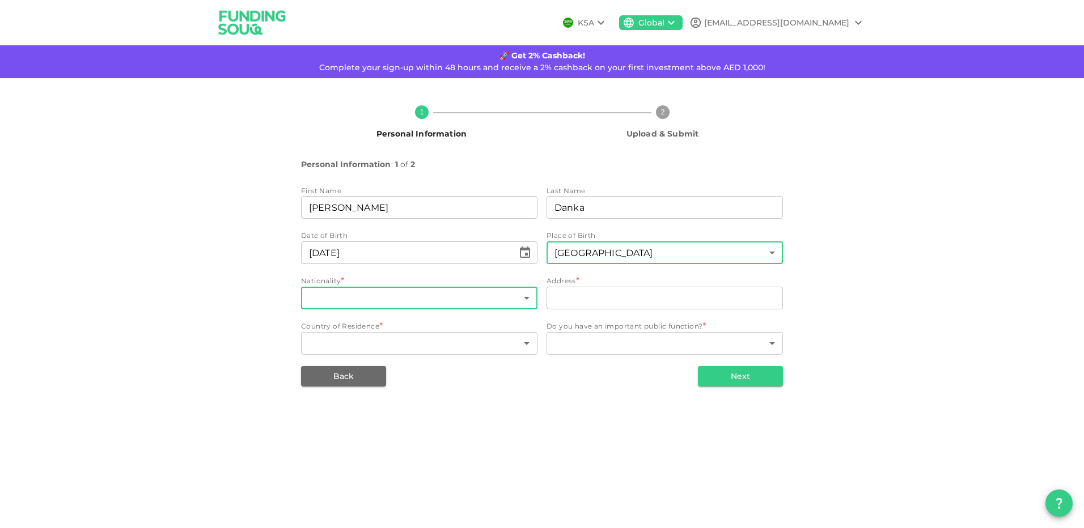
click at [372, 302] on body "KSA Global [EMAIL_ADDRESS][DOMAIN_NAME] 🚀 Get 2% Cashback! Complete your sign-u…" at bounding box center [542, 264] width 1084 height 528
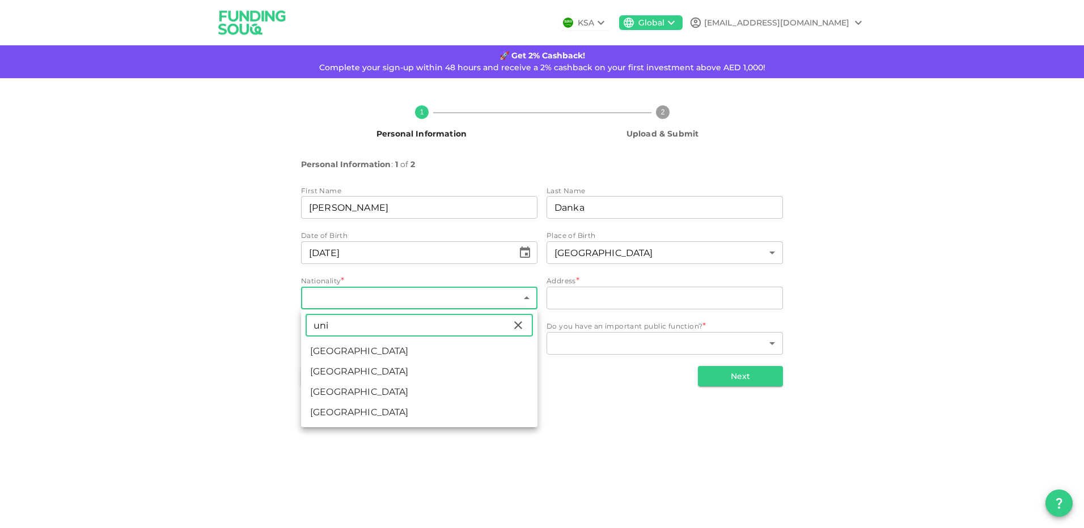
type input "[GEOGRAPHIC_DATA]"
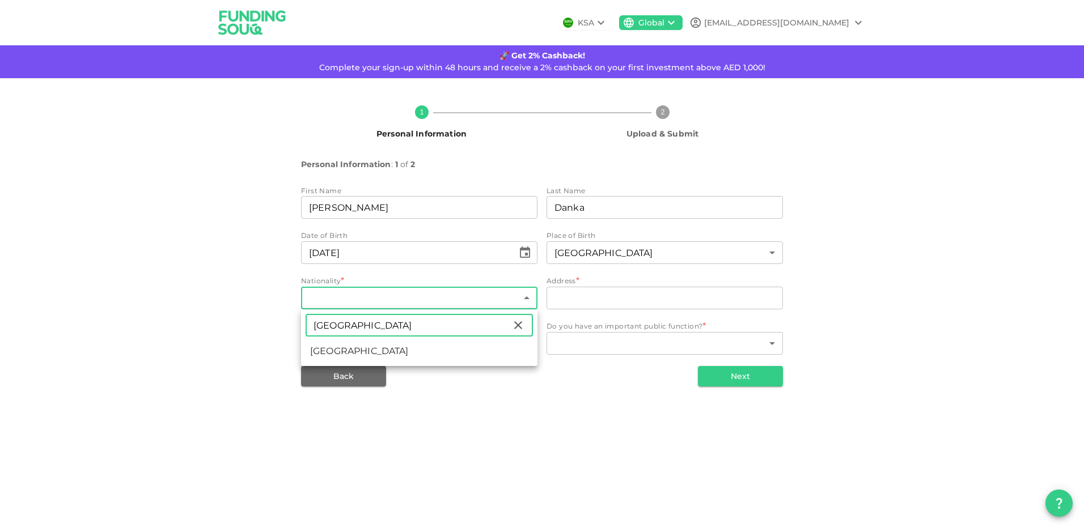
click at [620, 299] on div at bounding box center [542, 264] width 1084 height 528
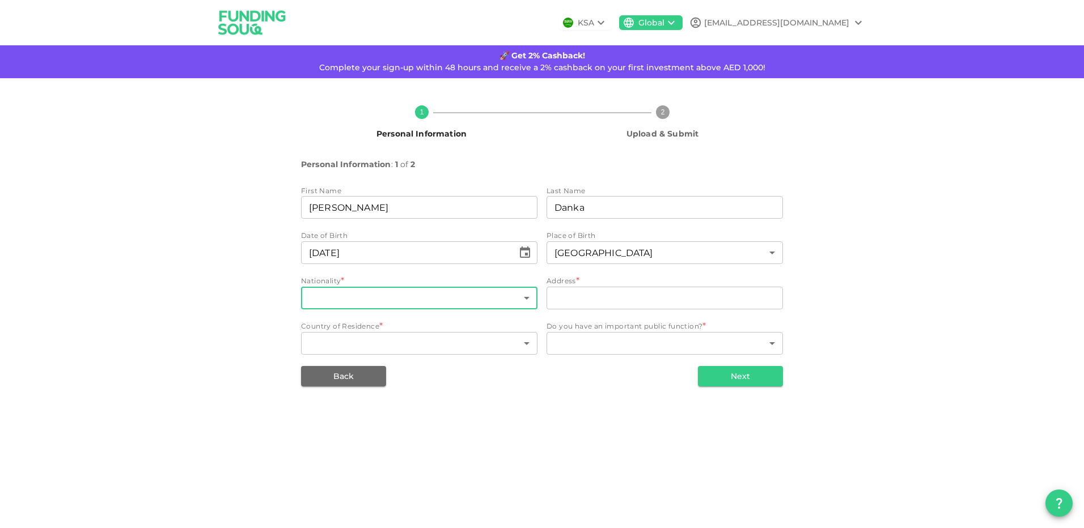
click at [431, 302] on body "KSA Global [EMAIL_ADDRESS][DOMAIN_NAME] 🚀 Get 2% Cashback! Complete your sign-u…" at bounding box center [542, 264] width 1084 height 528
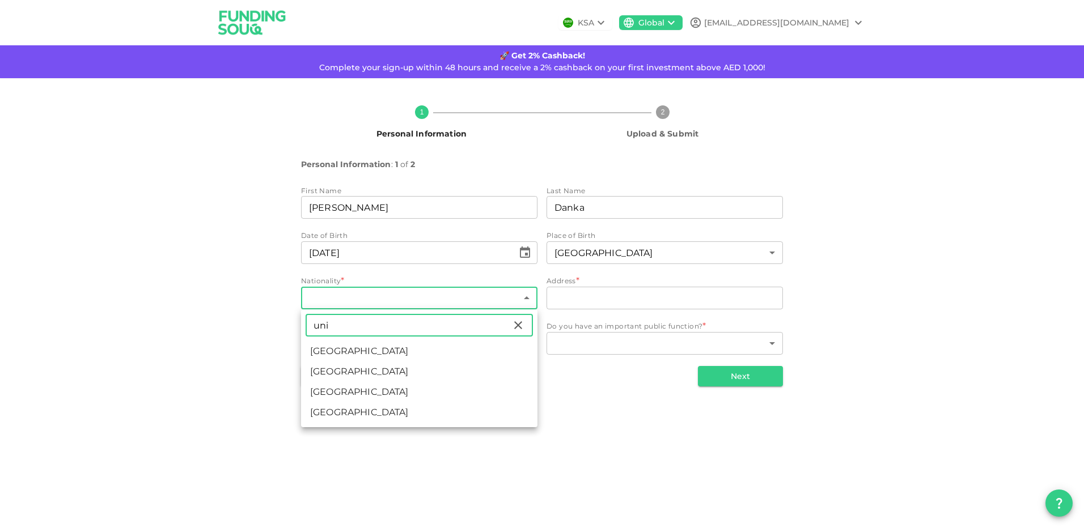
type input "[GEOGRAPHIC_DATA]"
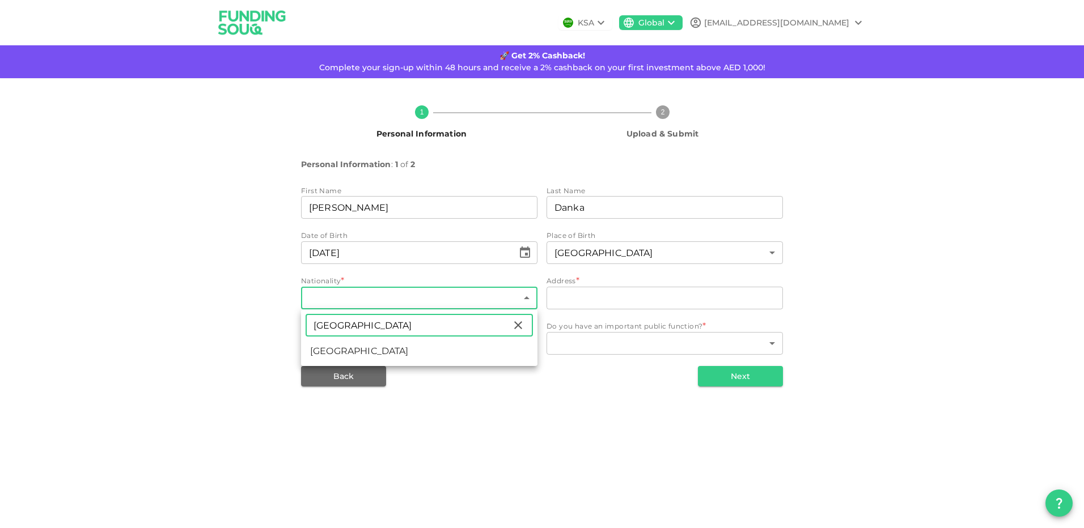
click at [395, 349] on li "[GEOGRAPHIC_DATA]" at bounding box center [419, 351] width 236 height 20
type input "207"
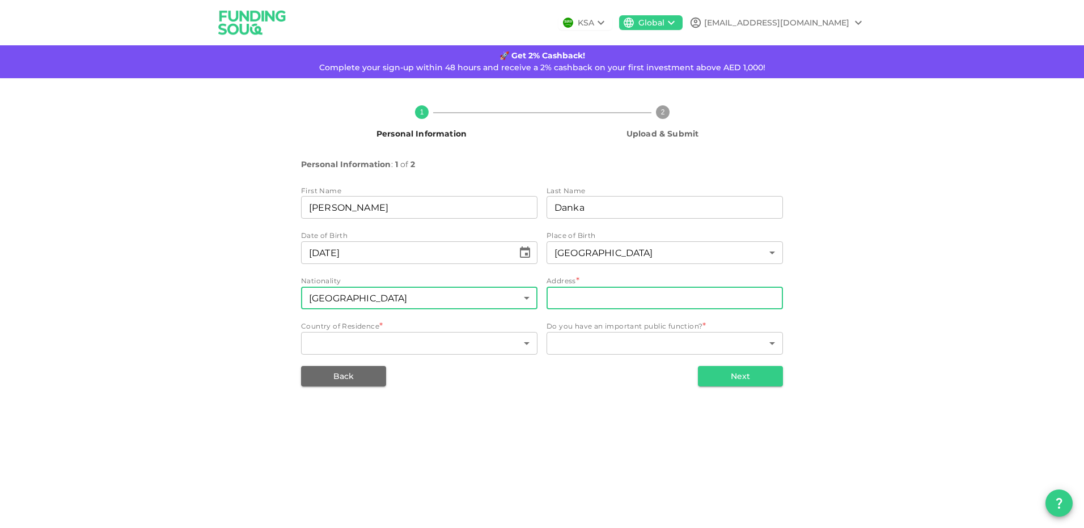
click at [612, 296] on input "address" at bounding box center [664, 298] width 236 height 23
type input "[GEOGRAPHIC_DATA][STREET_ADDRESS]"
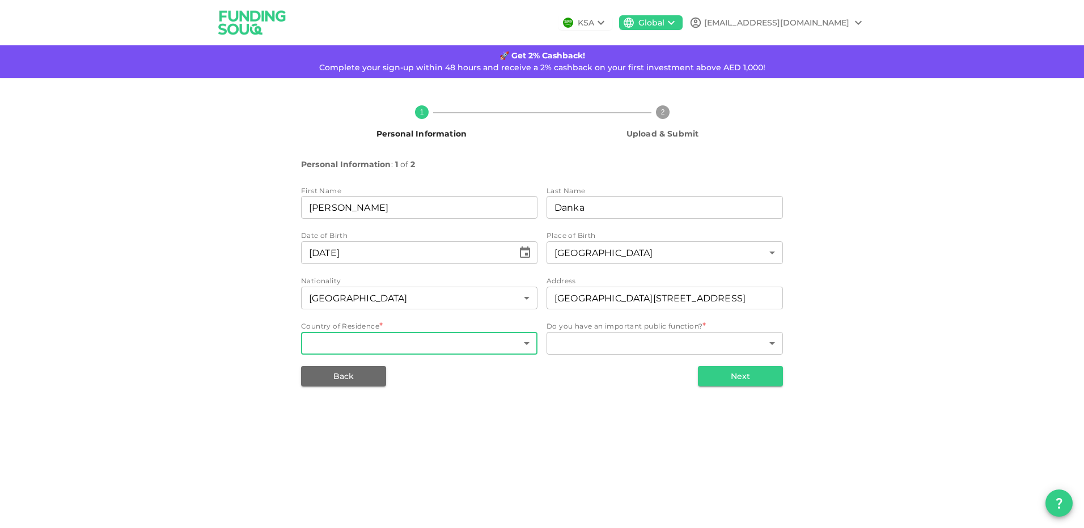
click at [488, 350] on body "KSA Global [EMAIL_ADDRESS][DOMAIN_NAME] 🚀 Get 2% Cashback! Complete your sign-u…" at bounding box center [542, 264] width 1084 height 528
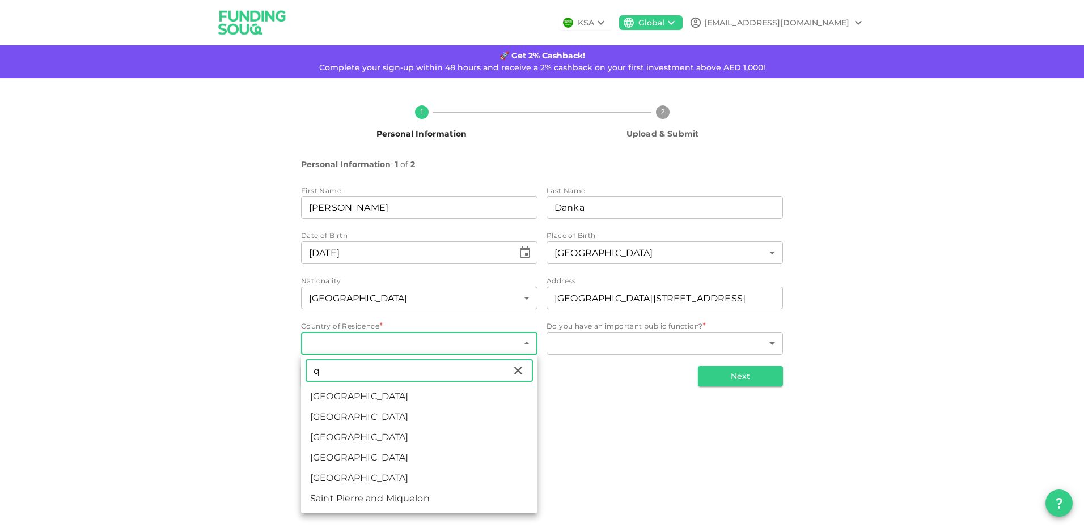
type input "q"
drag, startPoint x: 372, startPoint y: 474, endPoint x: 535, endPoint y: 415, distance: 173.1
click at [372, 474] on li "[GEOGRAPHIC_DATA]" at bounding box center [419, 478] width 236 height 20
type input "159"
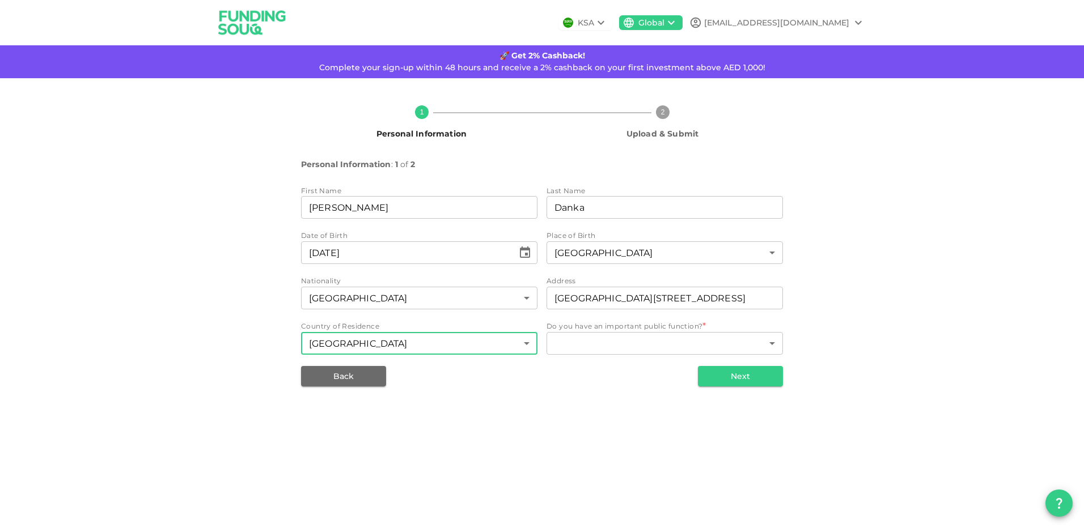
click at [685, 332] on span "Do you have an important public function? *" at bounding box center [624, 326] width 156 height 11
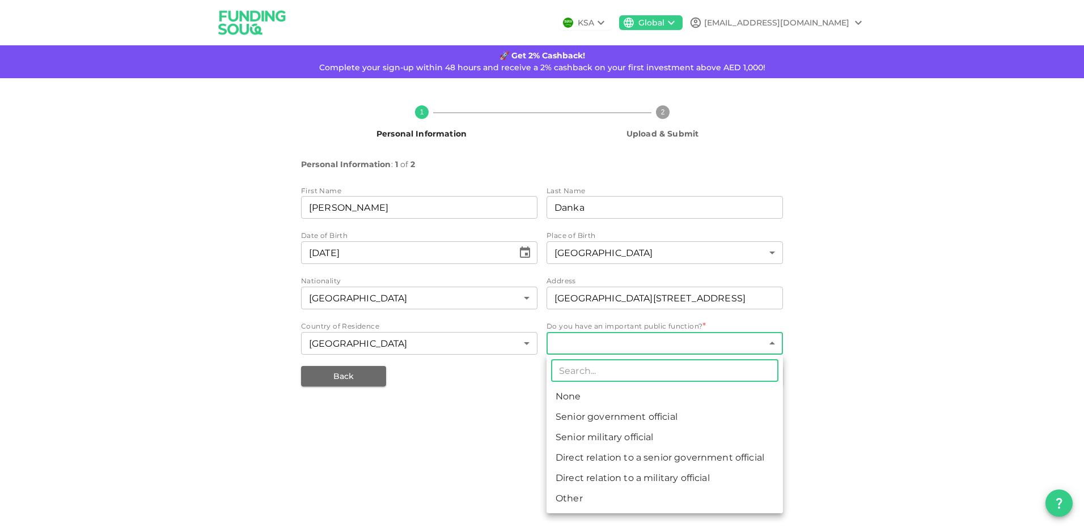
click at [689, 340] on body "KSA Global [EMAIL_ADDRESS][DOMAIN_NAME] 🚀 Get 2% Cashback! Complete your sign-u…" at bounding box center [542, 264] width 1084 height 528
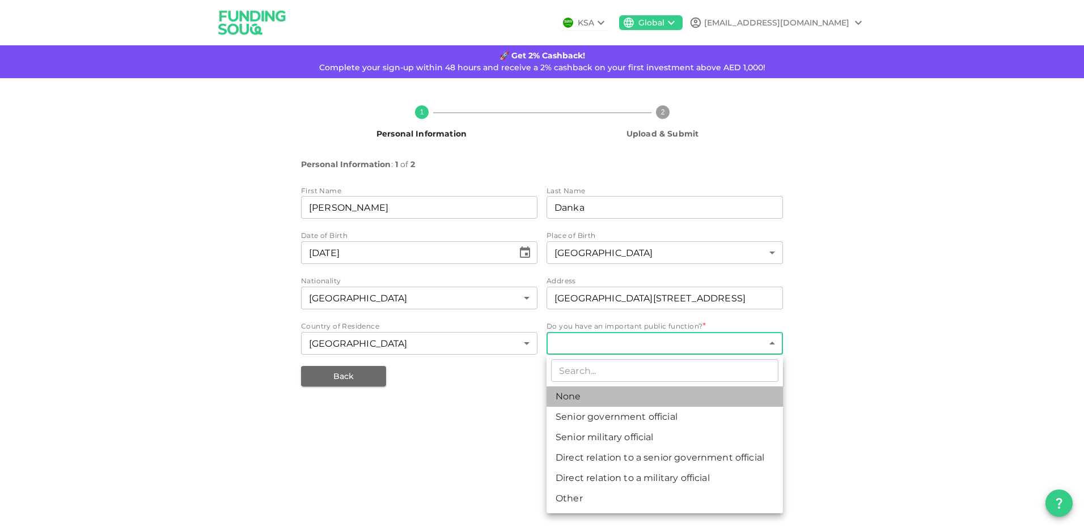
click at [619, 390] on li "None" at bounding box center [664, 397] width 236 height 20
type input "1"
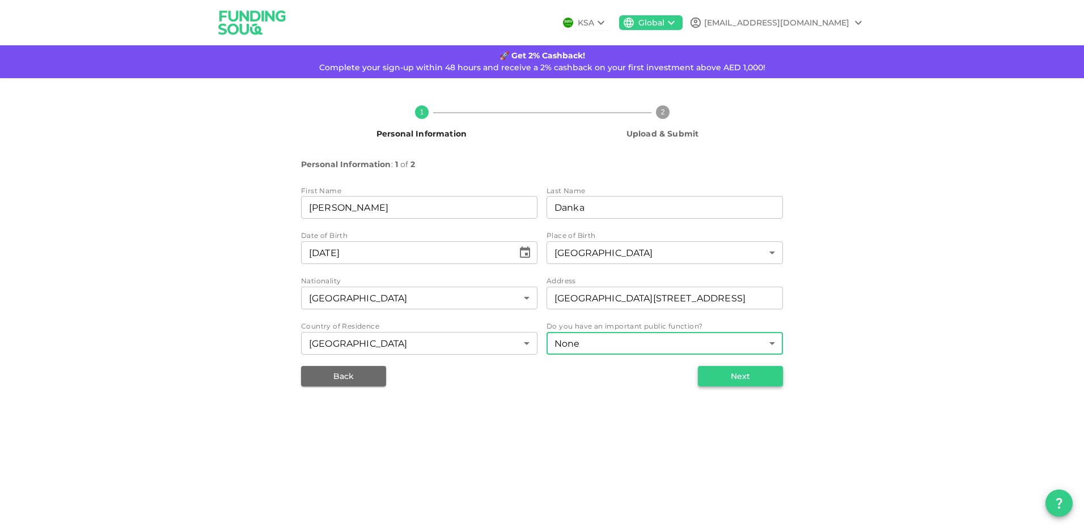
click at [741, 375] on button "Next" at bounding box center [740, 376] width 85 height 20
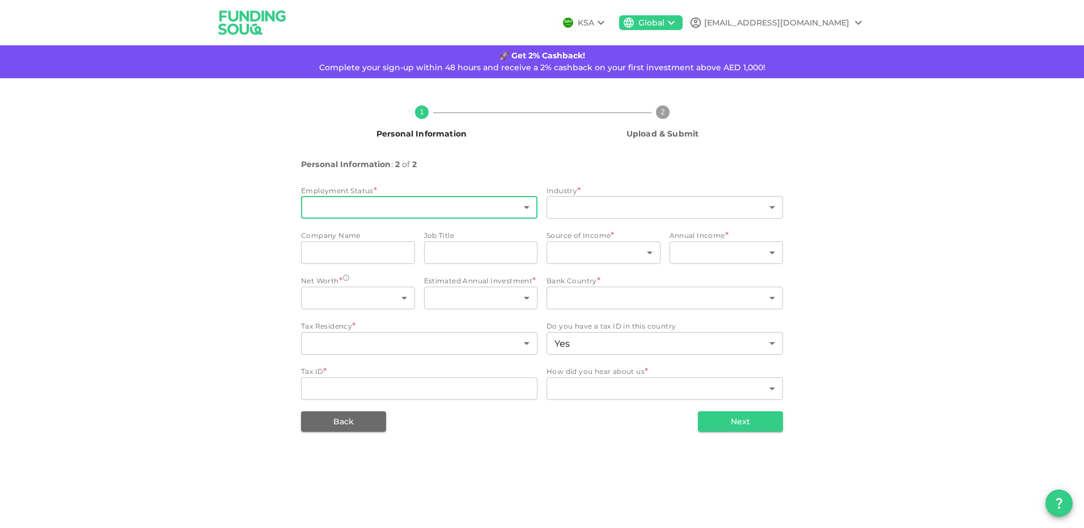
click at [469, 209] on body "KSA Global [EMAIL_ADDRESS][DOMAIN_NAME] 🚀 Get 2% Cashback! Complete your sign-u…" at bounding box center [542, 264] width 1084 height 528
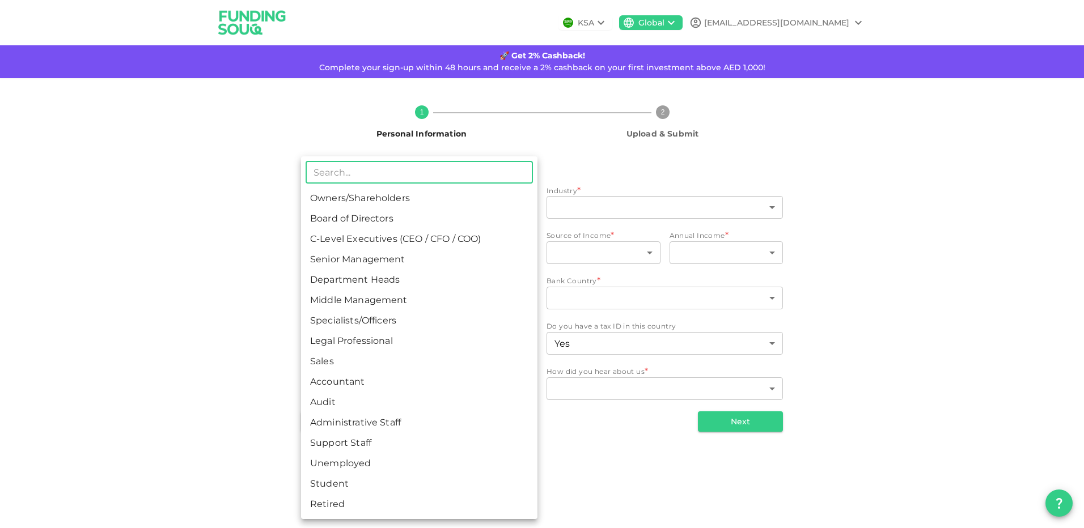
click at [378, 394] on li "Audit" at bounding box center [419, 402] width 236 height 20
type input "11"
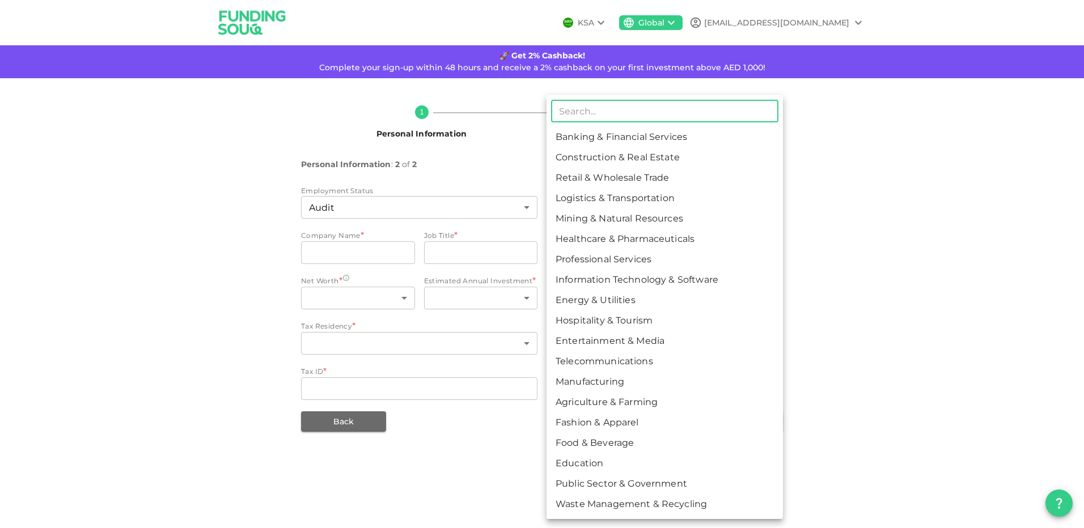
click at [631, 197] on body "KSA Global [EMAIL_ADDRESS][DOMAIN_NAME] 🚀 Get 2% Cashback! Complete your sign-u…" at bounding box center [542, 264] width 1084 height 528
click at [633, 143] on li "Banking & Financial Services" at bounding box center [664, 137] width 236 height 20
type input "1"
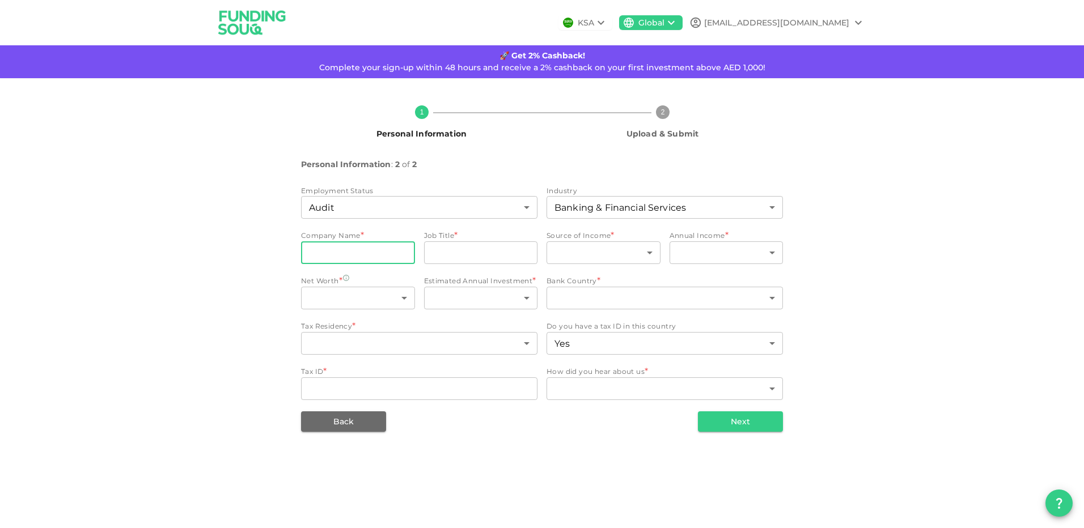
click at [353, 260] on input "companyName" at bounding box center [358, 252] width 114 height 23
type input "qia"
type input "IT audit"
click at [622, 265] on div "​ ​" at bounding box center [603, 253] width 114 height 25
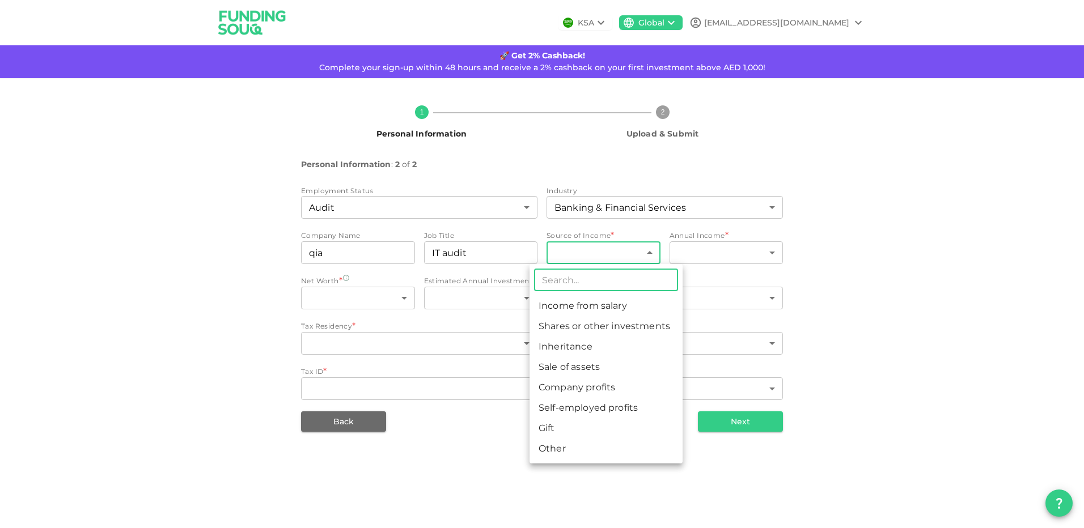
click at [628, 259] on body "KSA Global [EMAIL_ADDRESS][DOMAIN_NAME] 🚀 Get 2% Cashback! Complete your sign-u…" at bounding box center [542, 264] width 1084 height 528
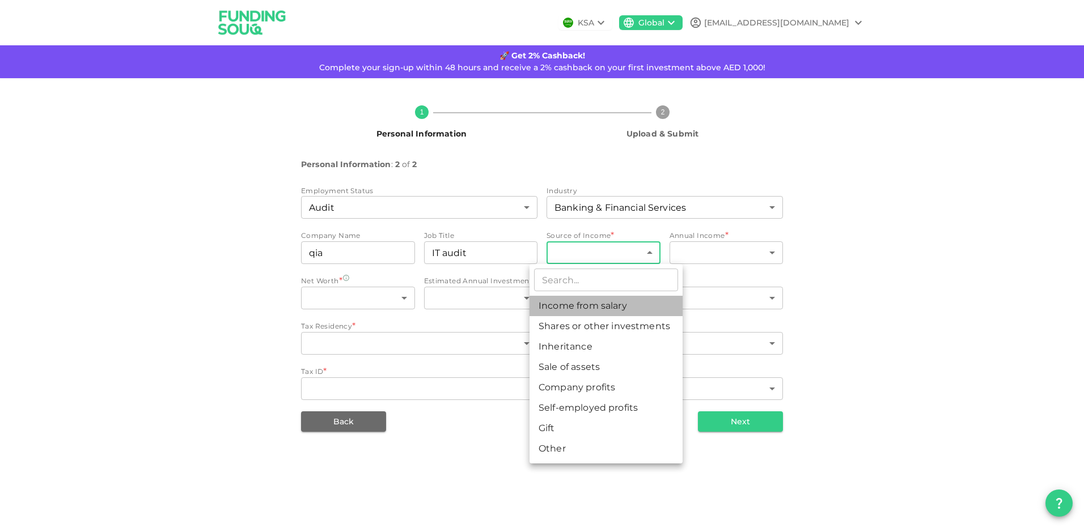
click at [612, 304] on li "Income from salary" at bounding box center [605, 306] width 153 height 20
type input "1"
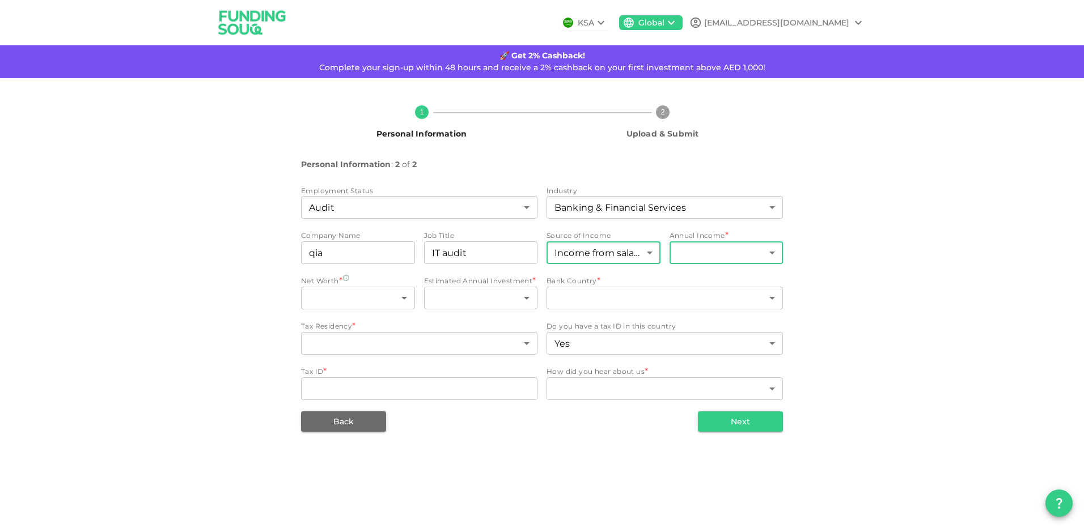
click at [707, 251] on body "KSA Global [EMAIL_ADDRESS][DOMAIN_NAME] 🚀 Get 2% Cashback! Complete your sign-u…" at bounding box center [542, 264] width 1084 height 528
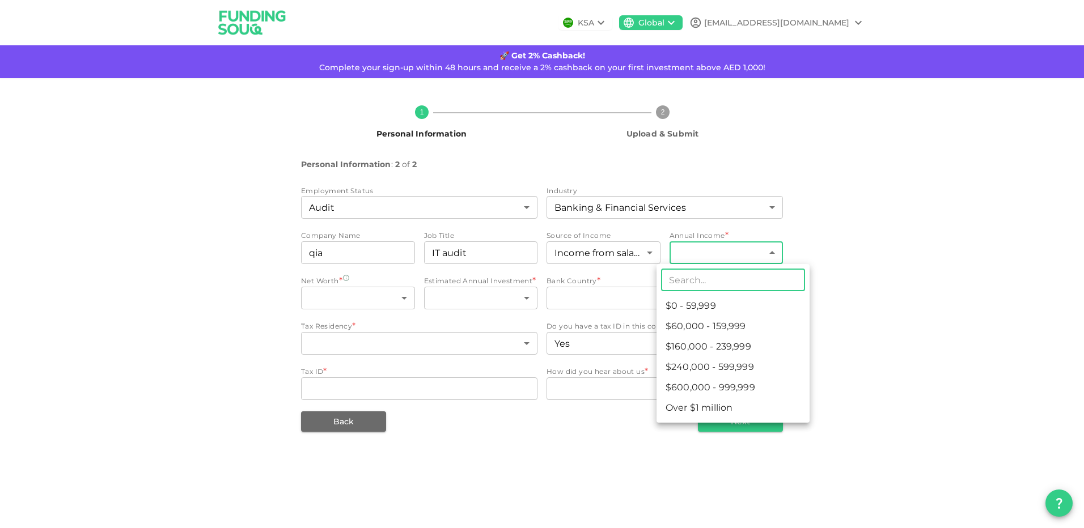
click at [725, 365] on li "$240,000 - 599,999" at bounding box center [732, 367] width 153 height 20
type input "4"
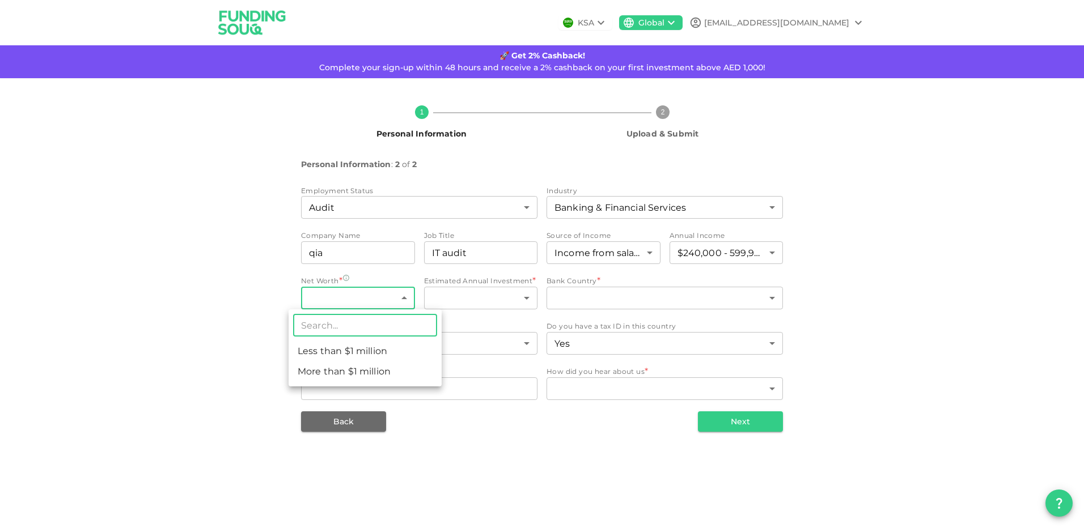
click at [375, 294] on body "KSA Global [EMAIL_ADDRESS][DOMAIN_NAME] 🚀 Get 2% Cashback! Complete your sign-u…" at bounding box center [542, 264] width 1084 height 528
click at [372, 366] on li "More than $1 million" at bounding box center [365, 372] width 153 height 20
type input "2"
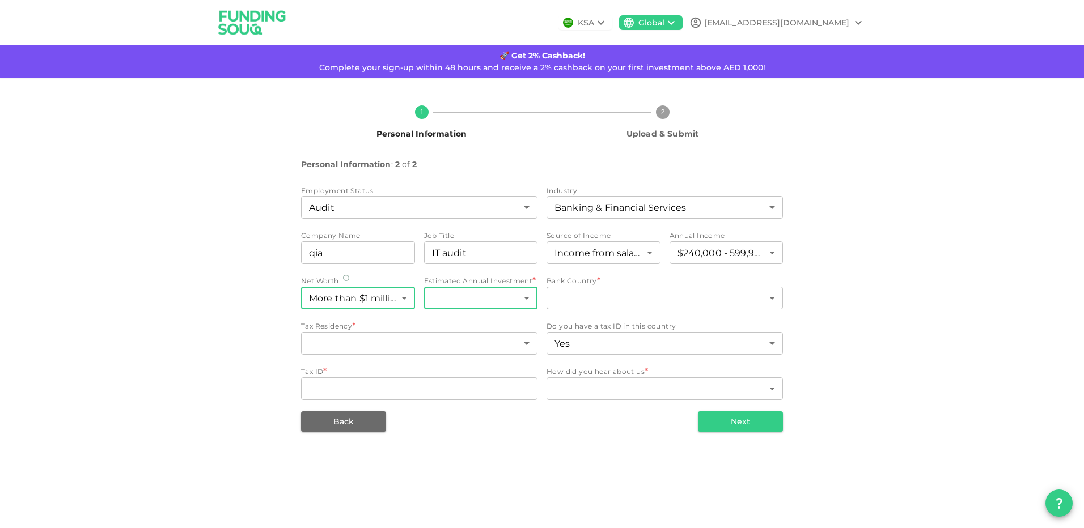
click at [506, 302] on body "KSA Global [EMAIL_ADDRESS][DOMAIN_NAME] 🚀 Get 2% Cashback! Complete your sign-u…" at bounding box center [542, 264] width 1084 height 528
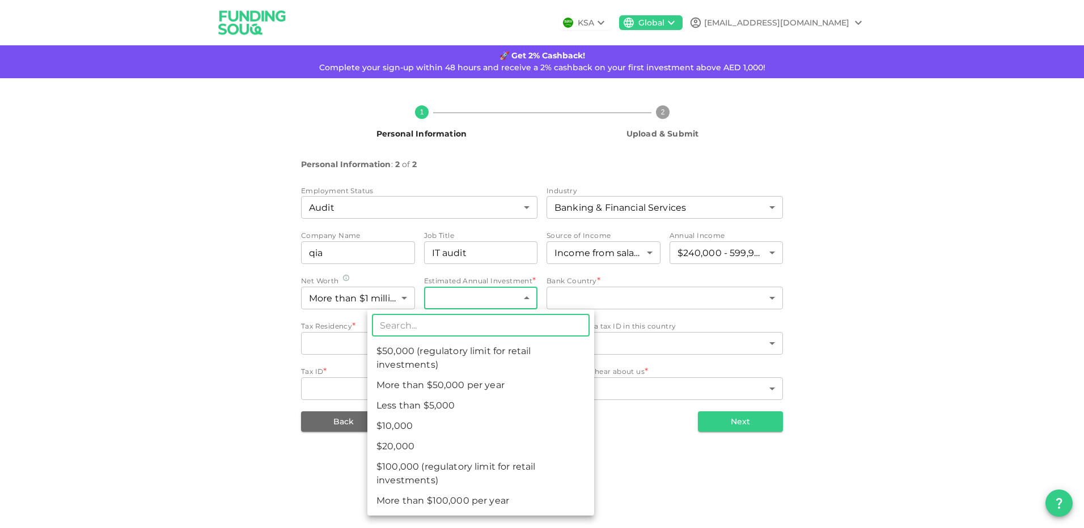
click at [492, 359] on li "$50,000 (regulatory limit for retail investments)" at bounding box center [480, 358] width 227 height 34
type input "4"
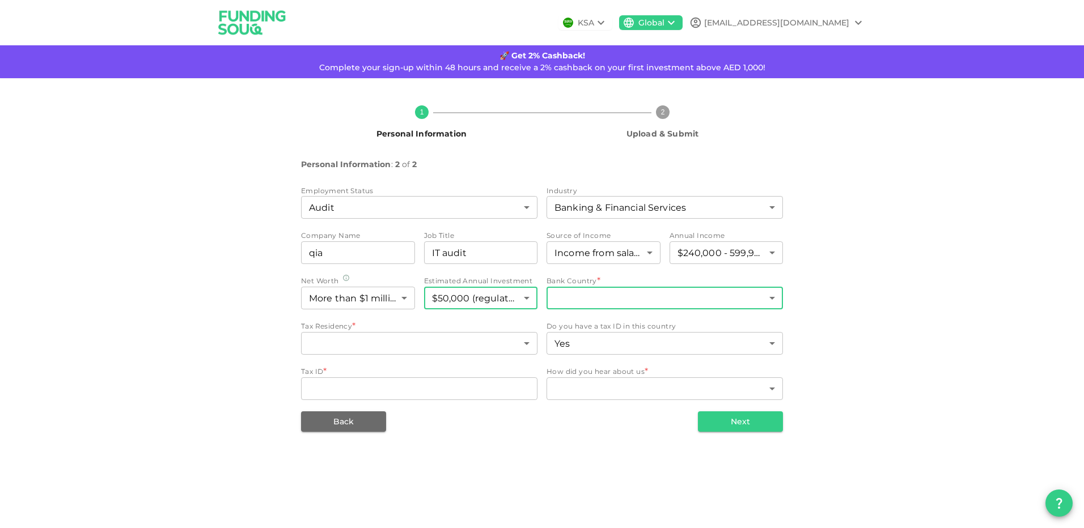
click at [635, 305] on body "KSA Global [EMAIL_ADDRESS][DOMAIN_NAME] 🚀 Get 2% Cashback! Complete your sign-u…" at bounding box center [542, 264] width 1084 height 528
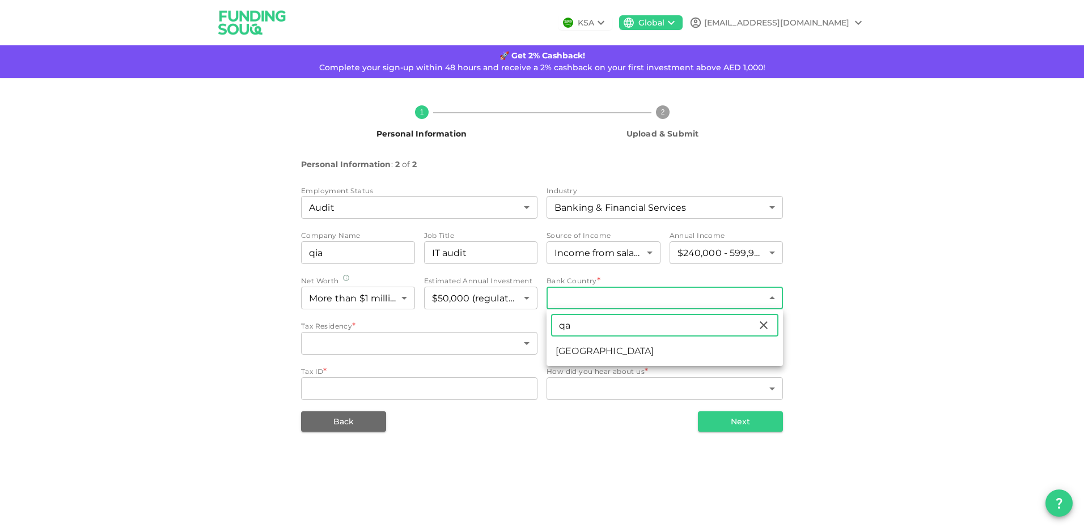
type input "qa"
click at [580, 352] on li "[GEOGRAPHIC_DATA]" at bounding box center [664, 351] width 236 height 20
type input "159"
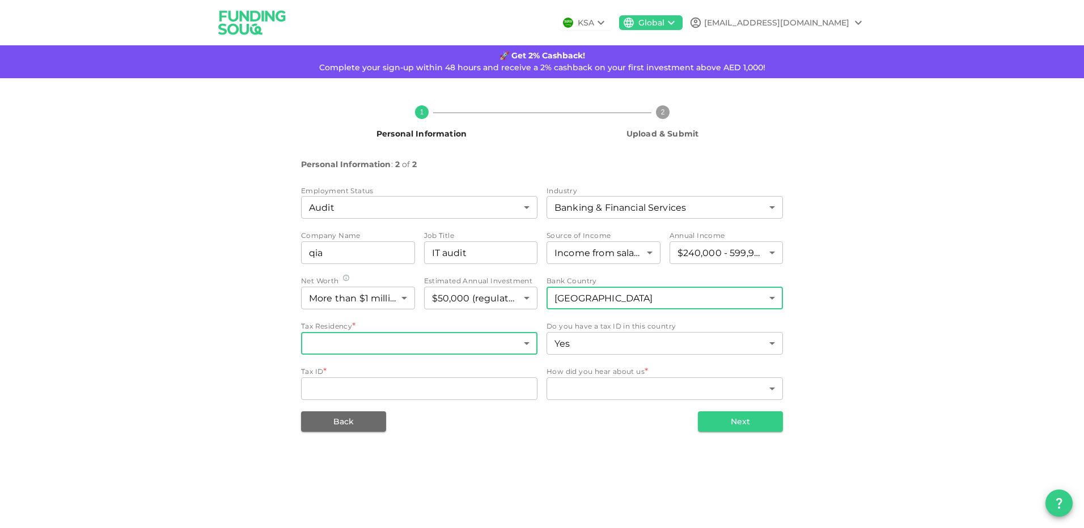
click at [410, 345] on body "KSA Global [EMAIL_ADDRESS][DOMAIN_NAME] 🚀 Get 2% Cashback! Complete your sign-u…" at bounding box center [542, 264] width 1084 height 528
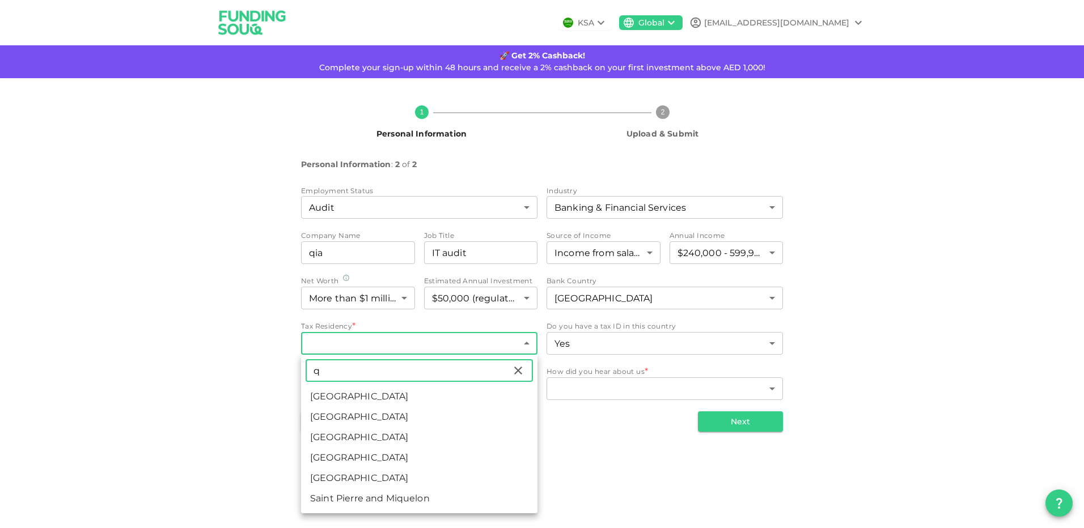
type input "q"
click at [349, 474] on li "[GEOGRAPHIC_DATA]" at bounding box center [419, 478] width 236 height 20
drag, startPoint x: 349, startPoint y: 474, endPoint x: 580, endPoint y: 374, distance: 251.9
click at [349, 474] on li "[GEOGRAPHIC_DATA]" at bounding box center [419, 478] width 236 height 20
type input "5"
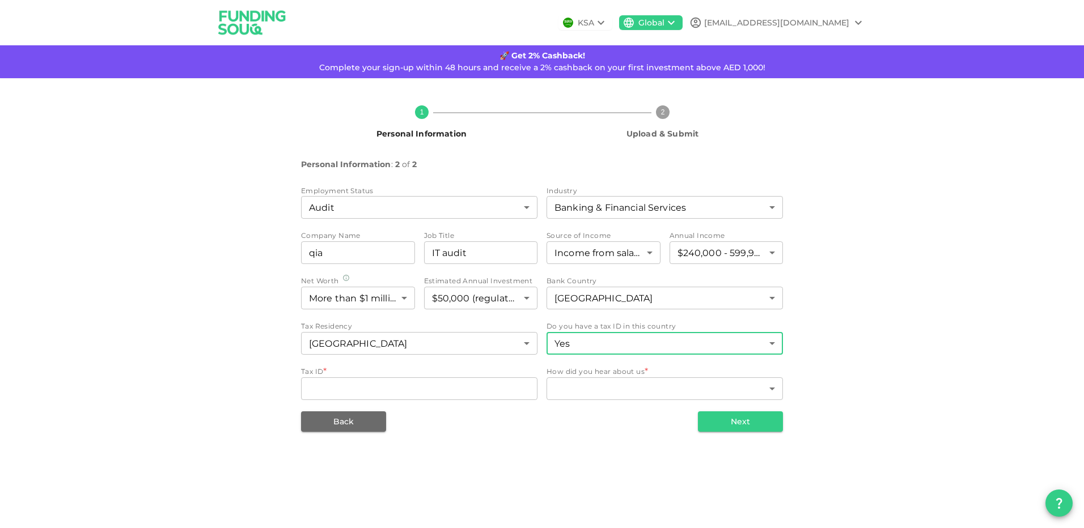
click at [654, 342] on body "KSA Global [EMAIL_ADDRESS][DOMAIN_NAME] 🚀 Get 2% Cashback! Complete your sign-u…" at bounding box center [542, 264] width 1084 height 528
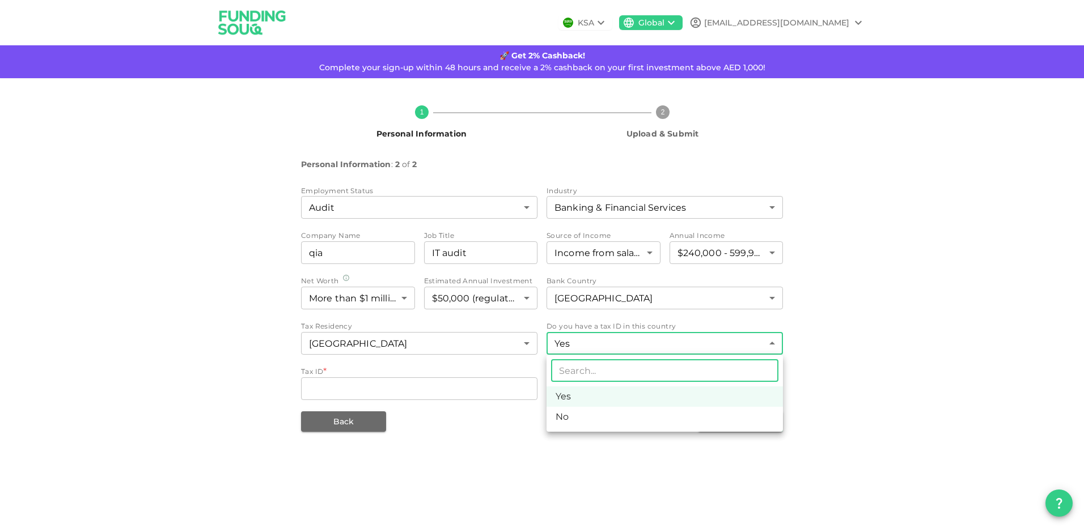
click at [600, 417] on li "No" at bounding box center [664, 417] width 236 height 20
type input "false"
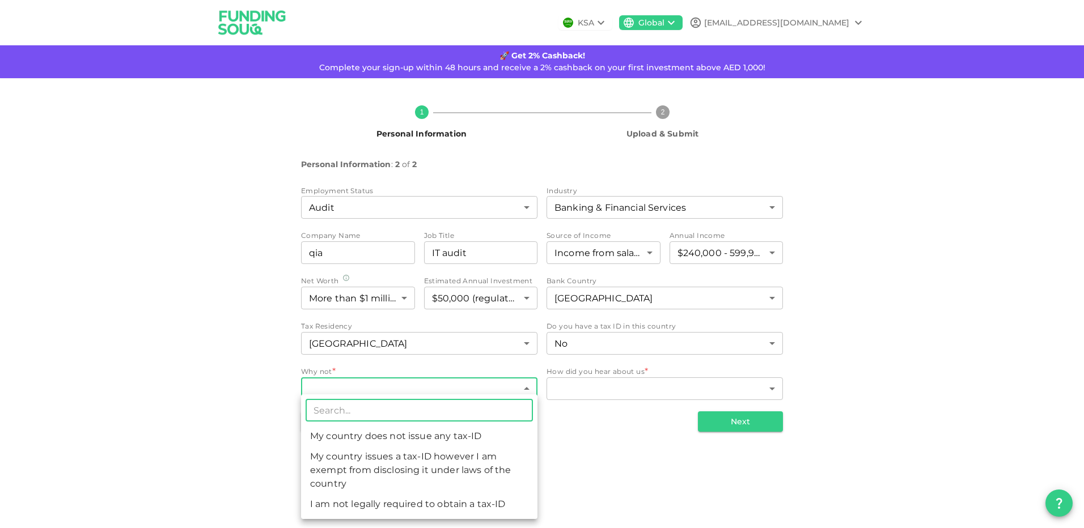
click at [507, 385] on body "KSA Global [EMAIL_ADDRESS][DOMAIN_NAME] 🚀 Get 2% Cashback! Complete your sign-u…" at bounding box center [542, 264] width 1084 height 528
click at [469, 435] on li "My country does not issue any tax-ID" at bounding box center [419, 436] width 236 height 20
type input "1"
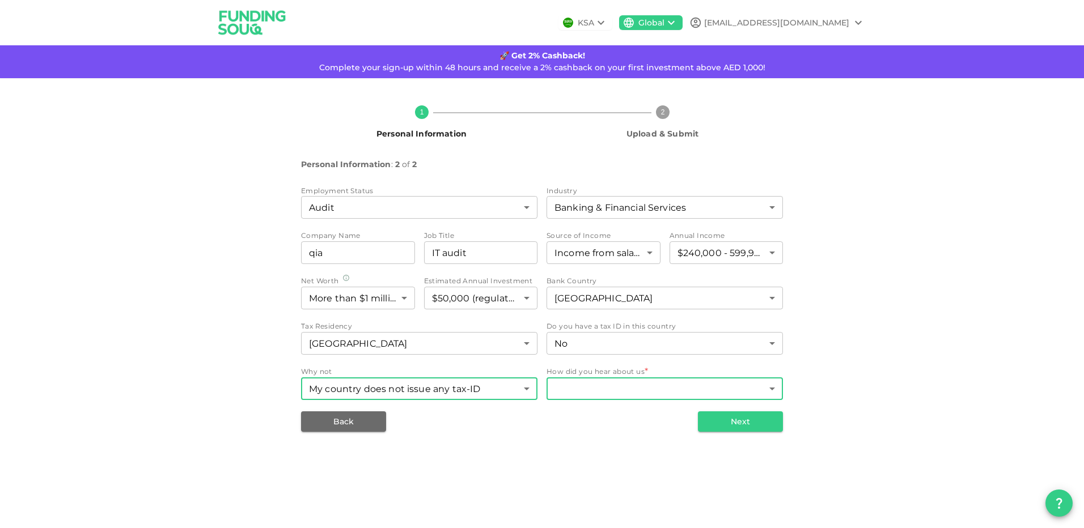
click at [596, 391] on body "KSA Global [EMAIL_ADDRESS][DOMAIN_NAME] 🚀 Get 2% Cashback! Complete your sign-u…" at bounding box center [542, 264] width 1084 height 528
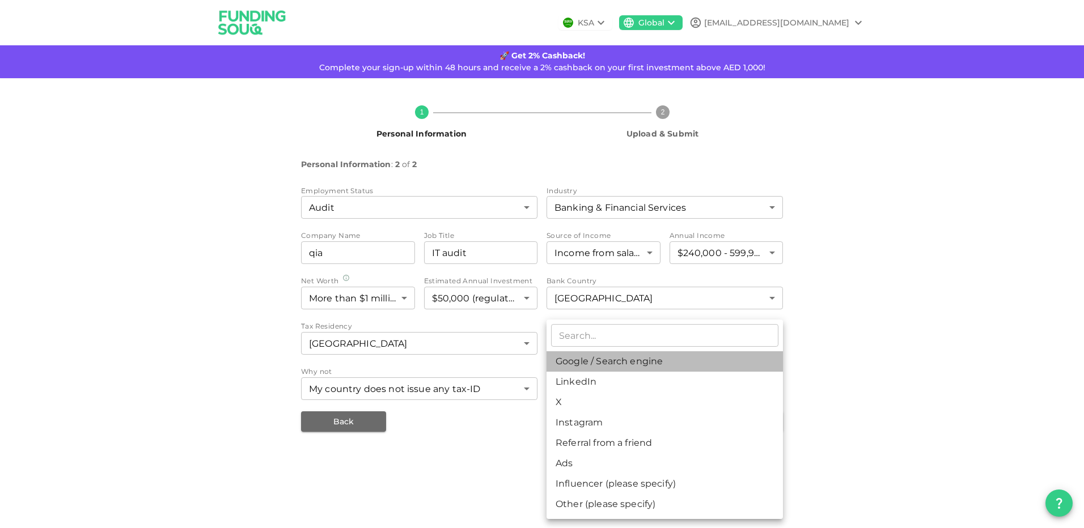
click at [617, 366] on li "Google / Search engine" at bounding box center [664, 361] width 236 height 20
type input "1"
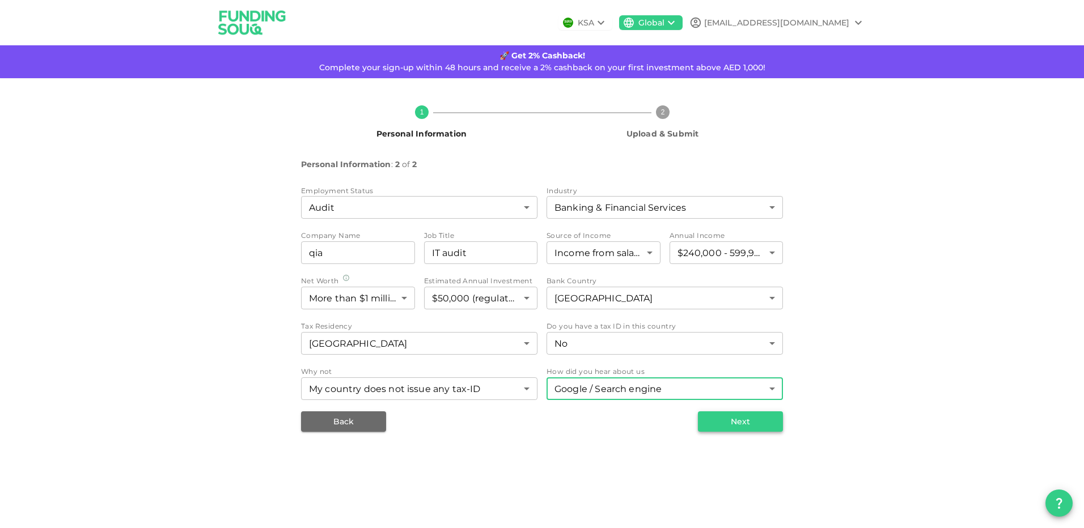
click at [761, 422] on button "Next" at bounding box center [740, 422] width 85 height 20
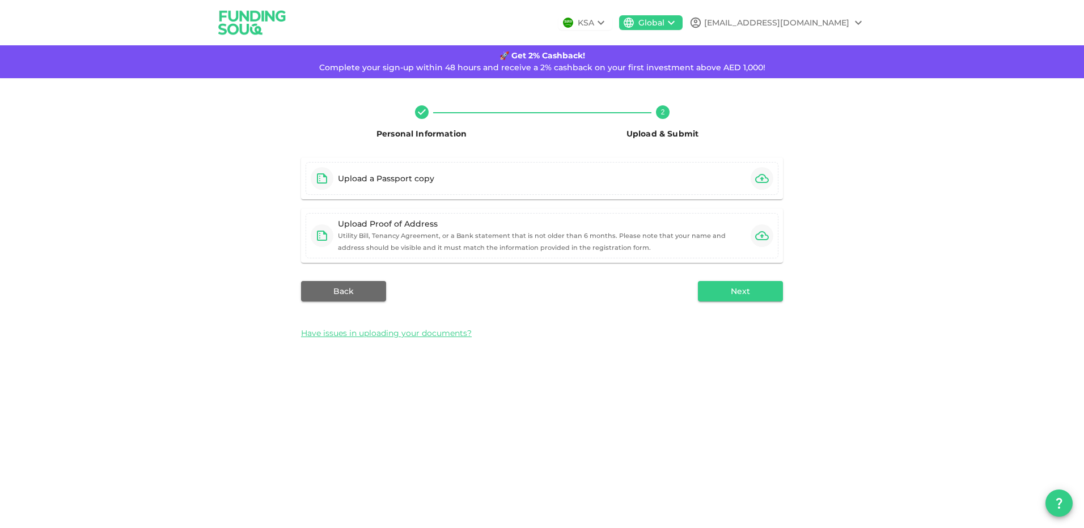
click at [916, 215] on div "Personal Information 2 Upload & Submit Upload a Passport copy Upload Proof of A…" at bounding box center [542, 221] width 1084 height 287
click at [765, 183] on icon "button" at bounding box center [762, 178] width 14 height 9
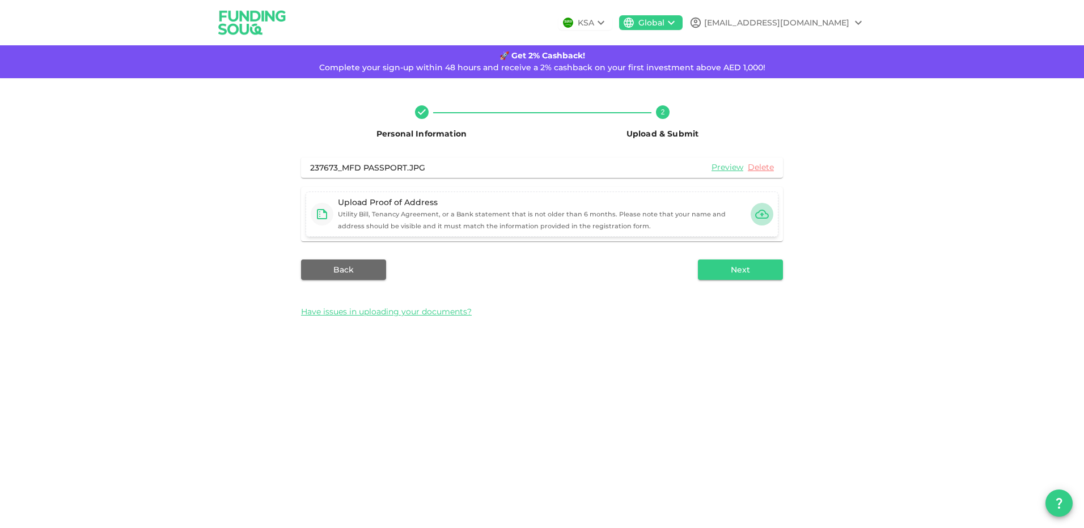
click at [764, 215] on icon "button" at bounding box center [762, 214] width 14 height 14
